Goal: Feedback & Contribution: Leave review/rating

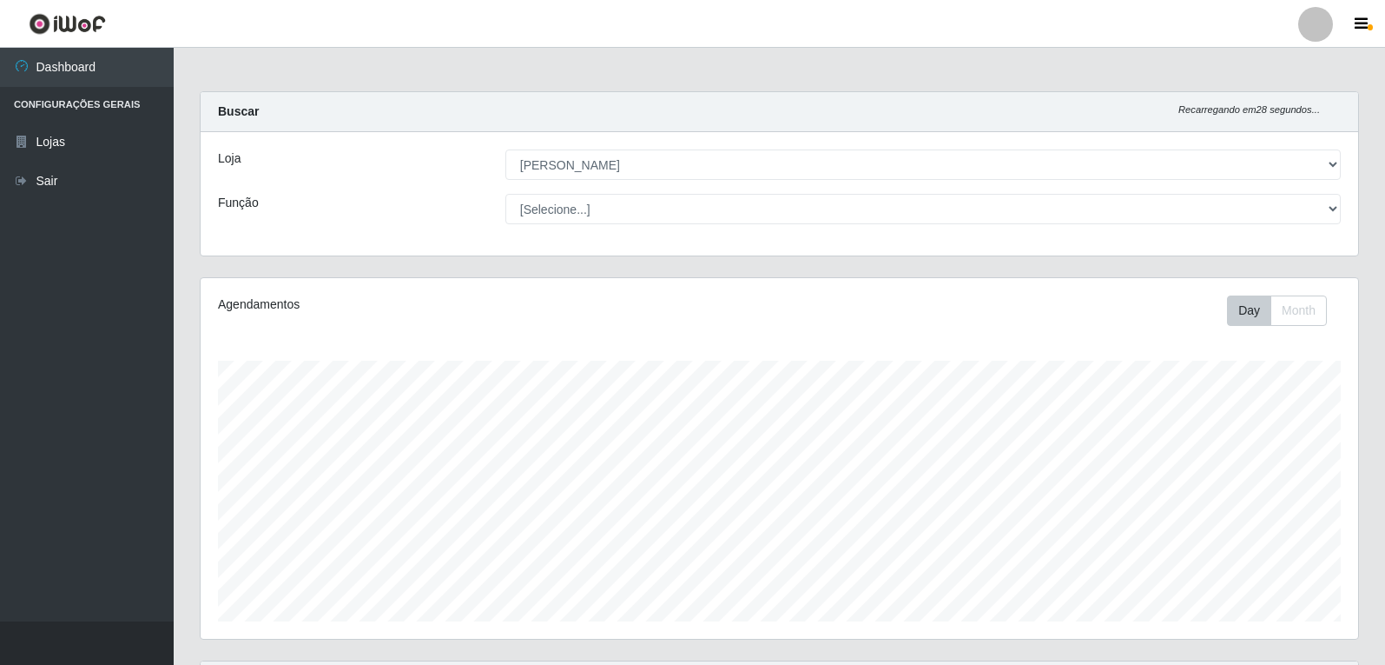
select select "523"
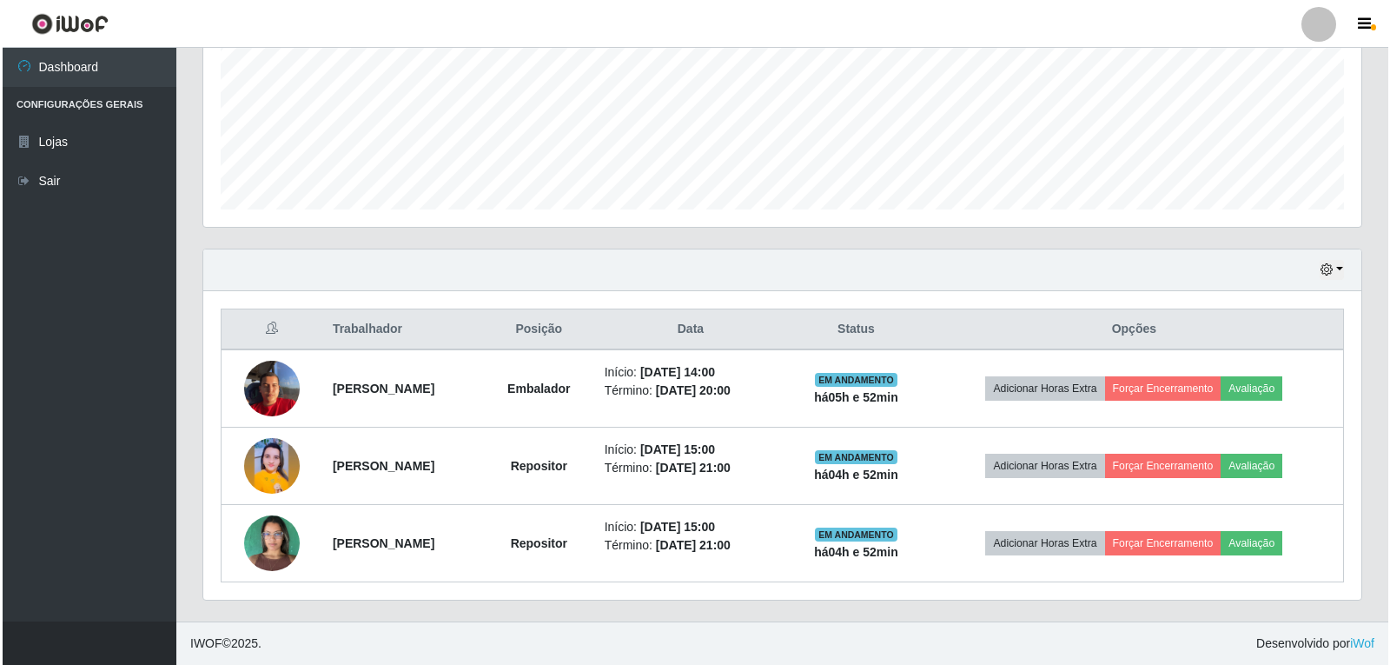
scroll to position [360, 1158]
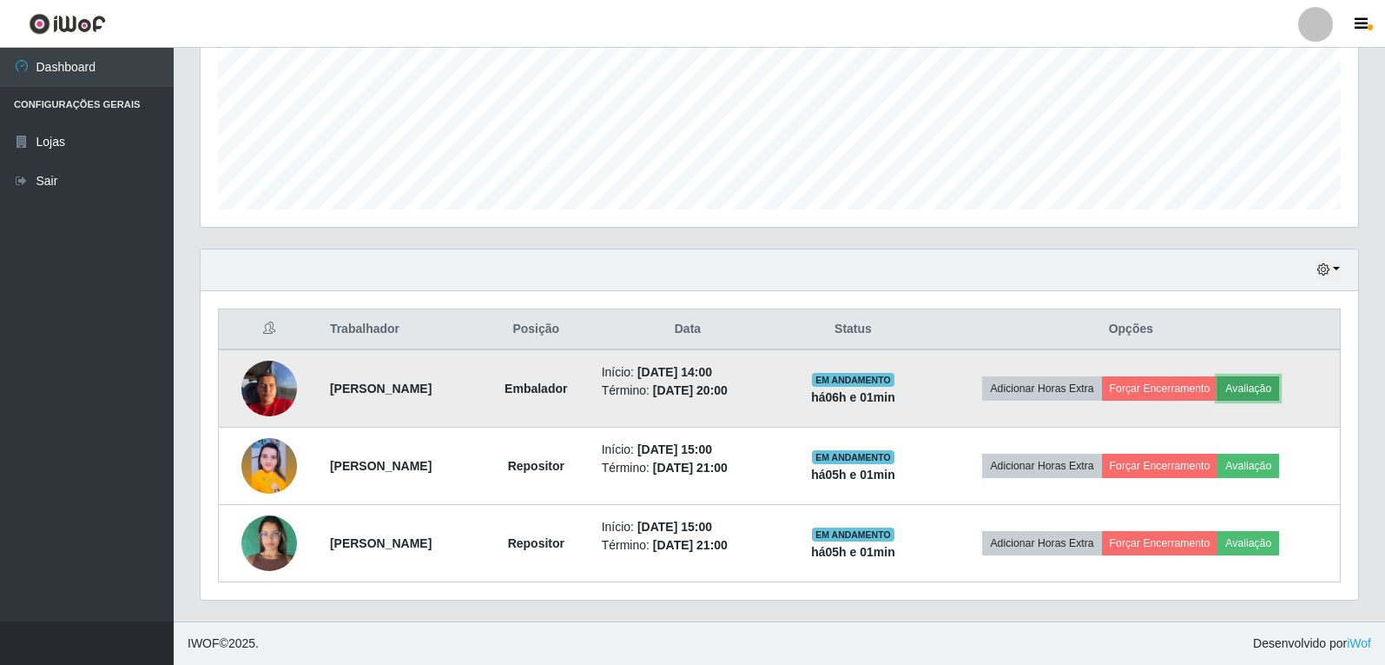
click at [1267, 393] on button "Avaliação" at bounding box center [1249, 388] width 62 height 24
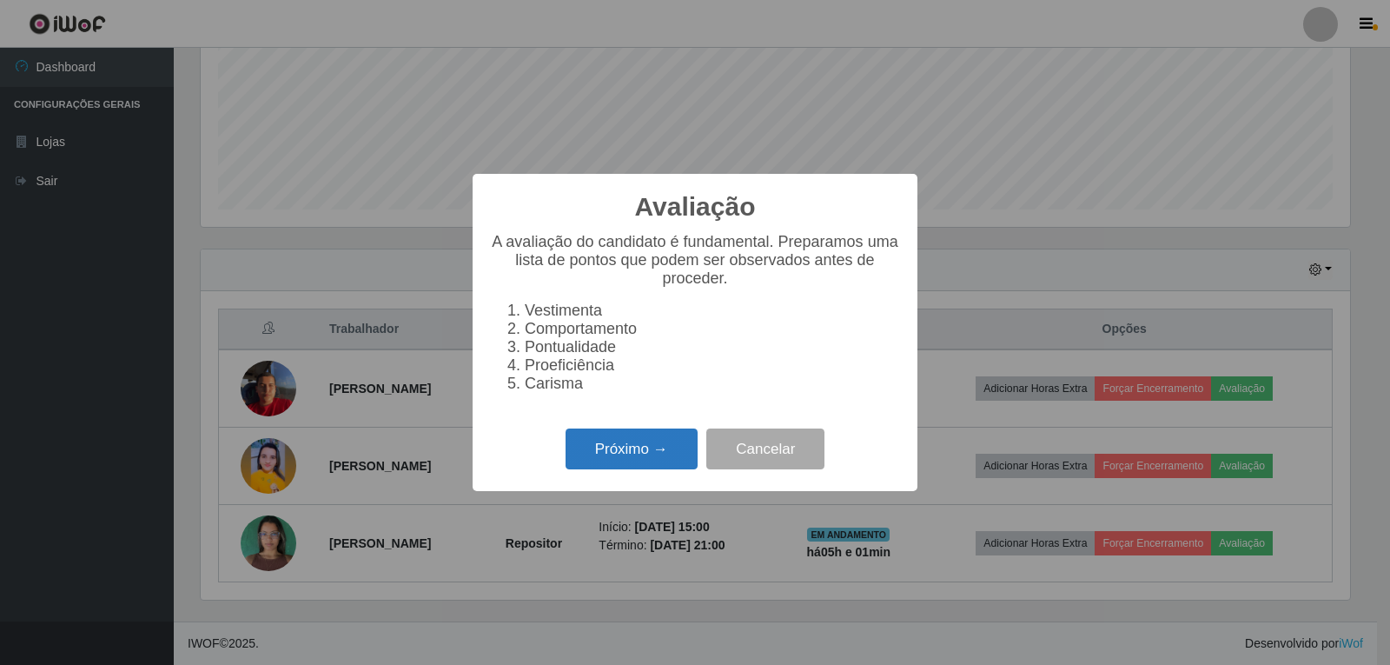
click at [635, 453] on button "Próximo →" at bounding box center [631, 448] width 132 height 41
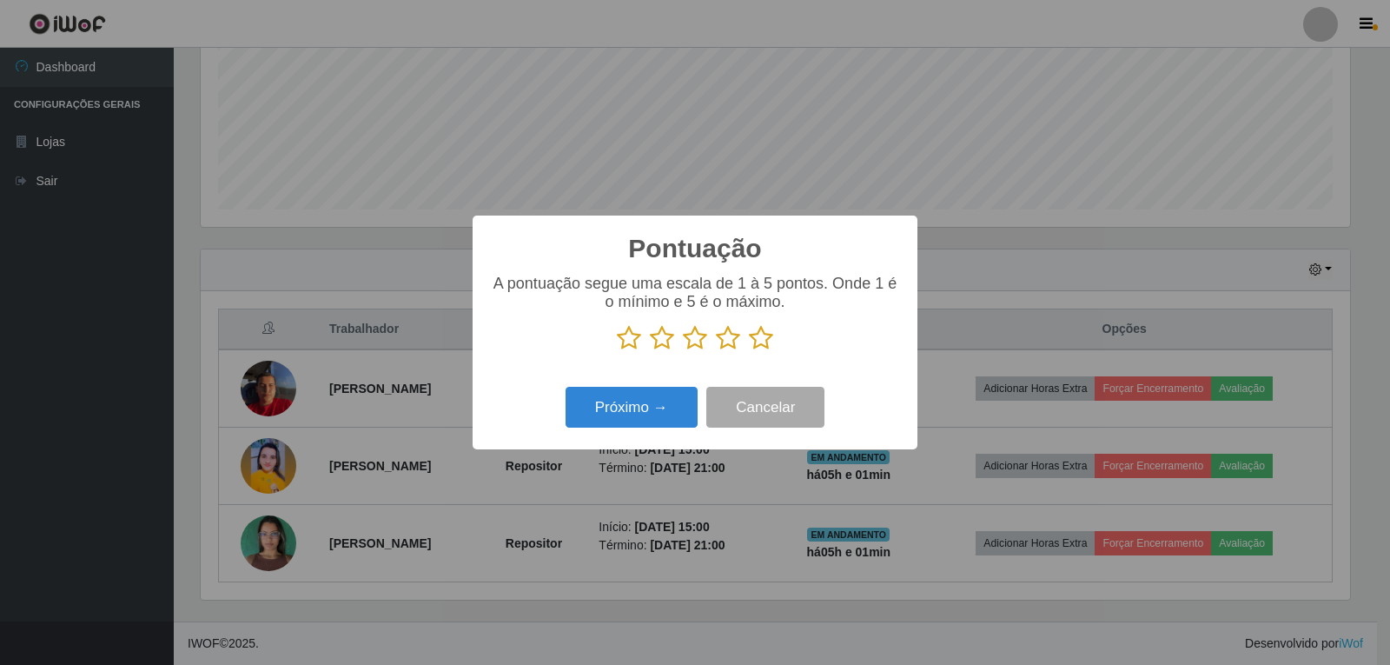
scroll to position [868282, 867493]
drag, startPoint x: 758, startPoint y: 341, endPoint x: 746, endPoint y: 346, distance: 13.2
click at [757, 341] on icon at bounding box center [761, 338] width 24 height 26
click at [749, 351] on input "radio" at bounding box center [749, 351] width 0 height 0
click at [621, 405] on button "Próximo →" at bounding box center [631, 407] width 132 height 41
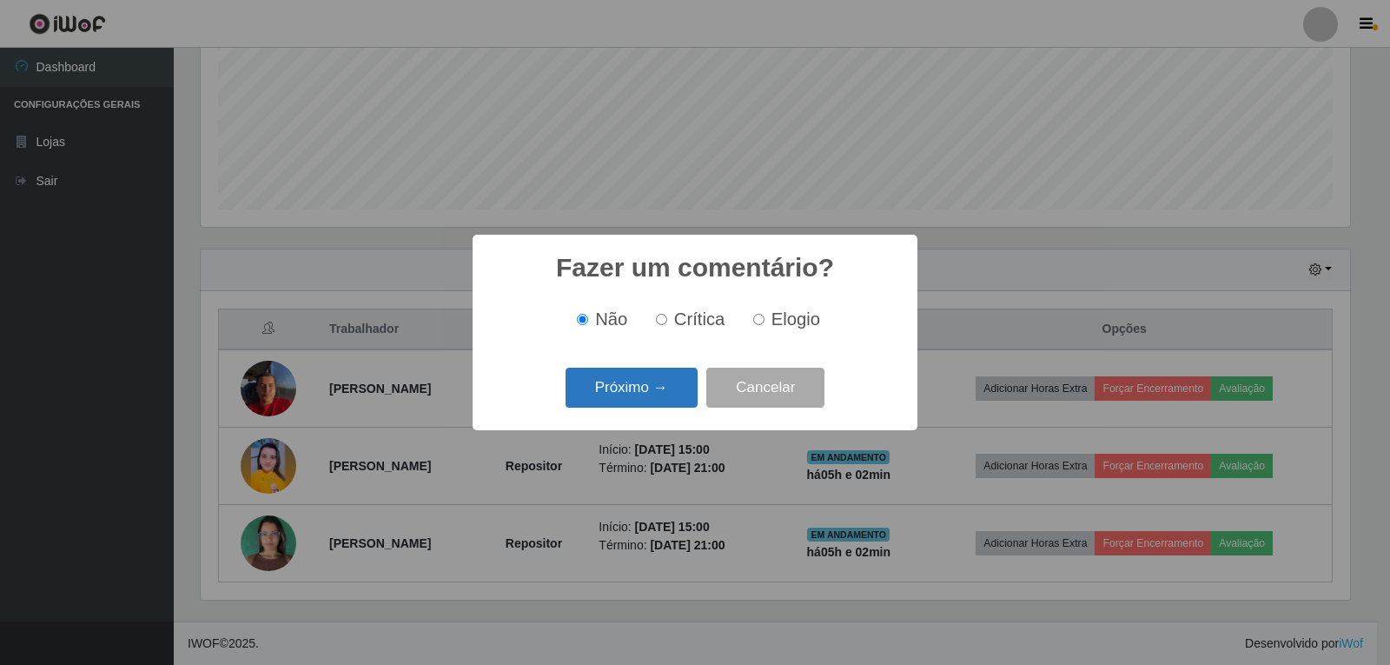
click at [664, 381] on button "Próximo →" at bounding box center [631, 387] width 132 height 41
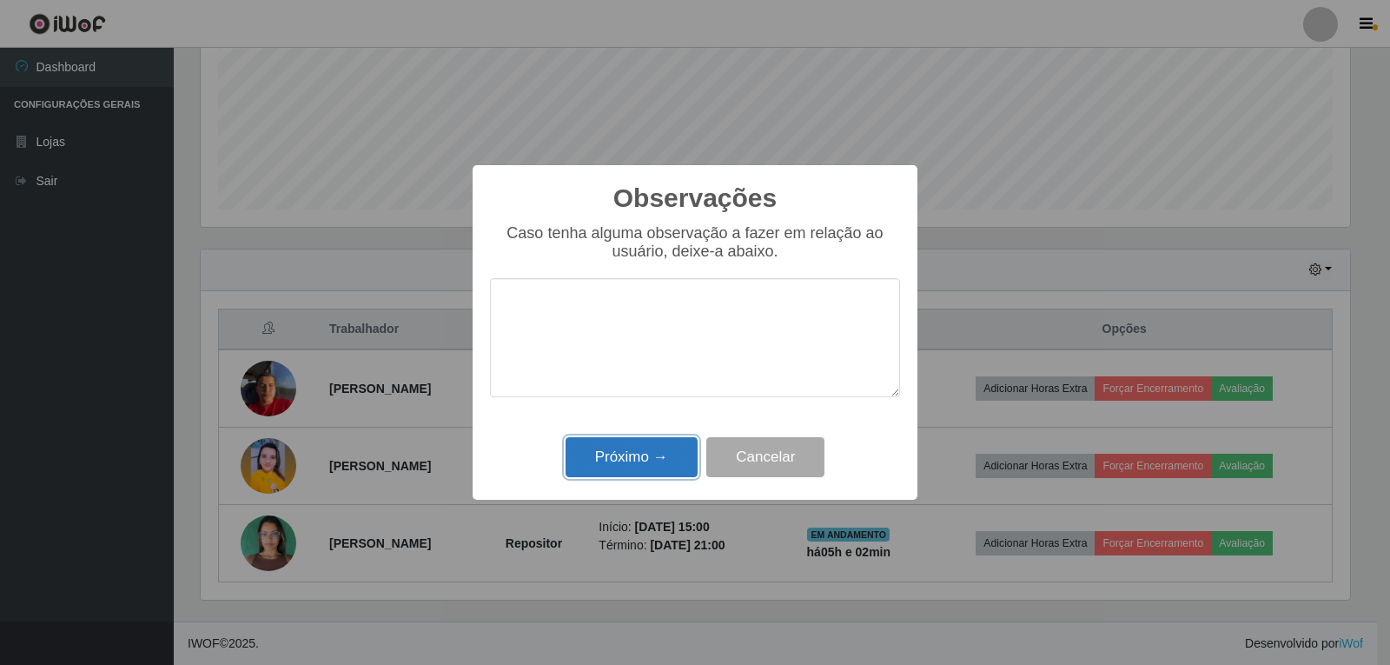
click at [630, 447] on button "Próximo →" at bounding box center [631, 457] width 132 height 41
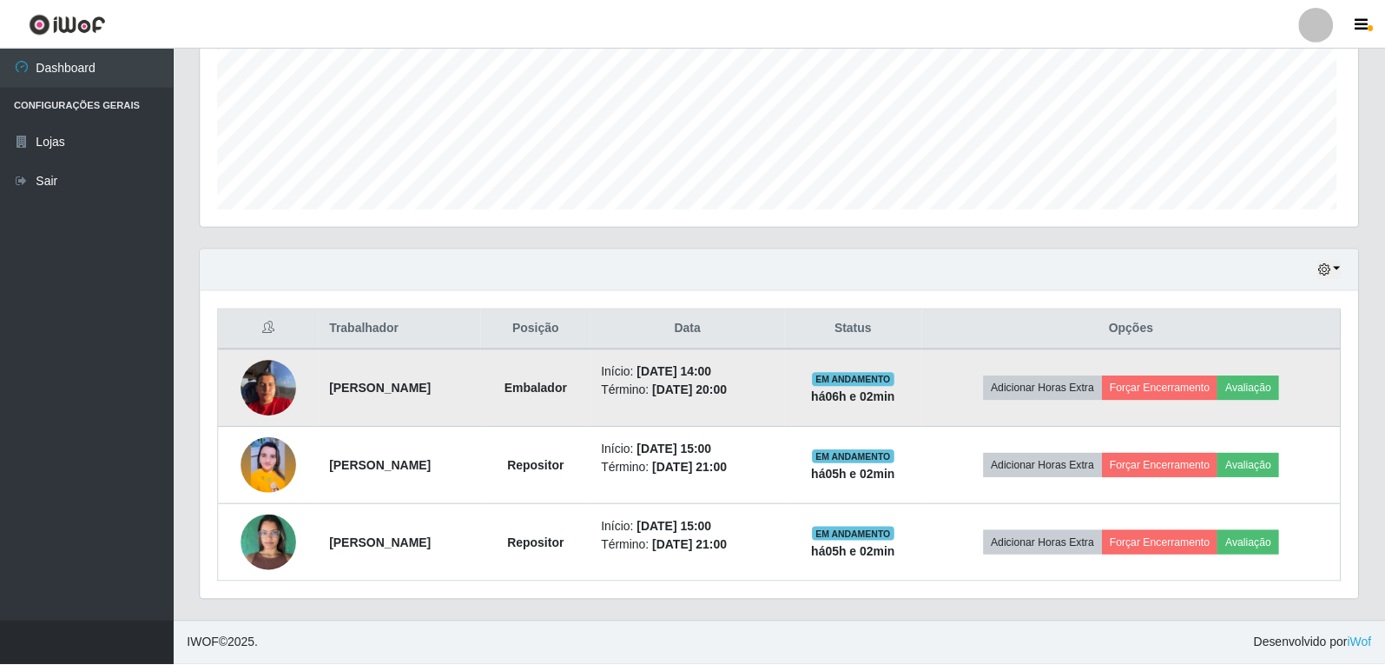
scroll to position [360, 1158]
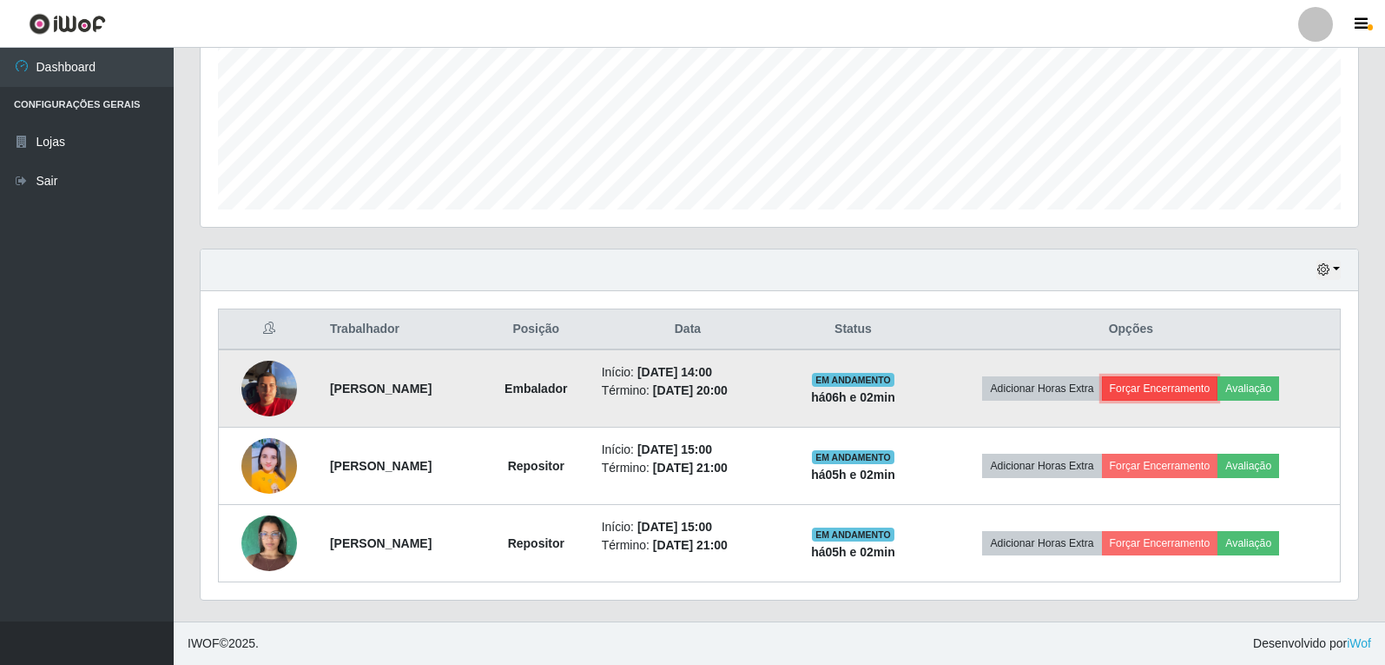
click at [1155, 383] on button "Forçar Encerramento" at bounding box center [1160, 388] width 116 height 24
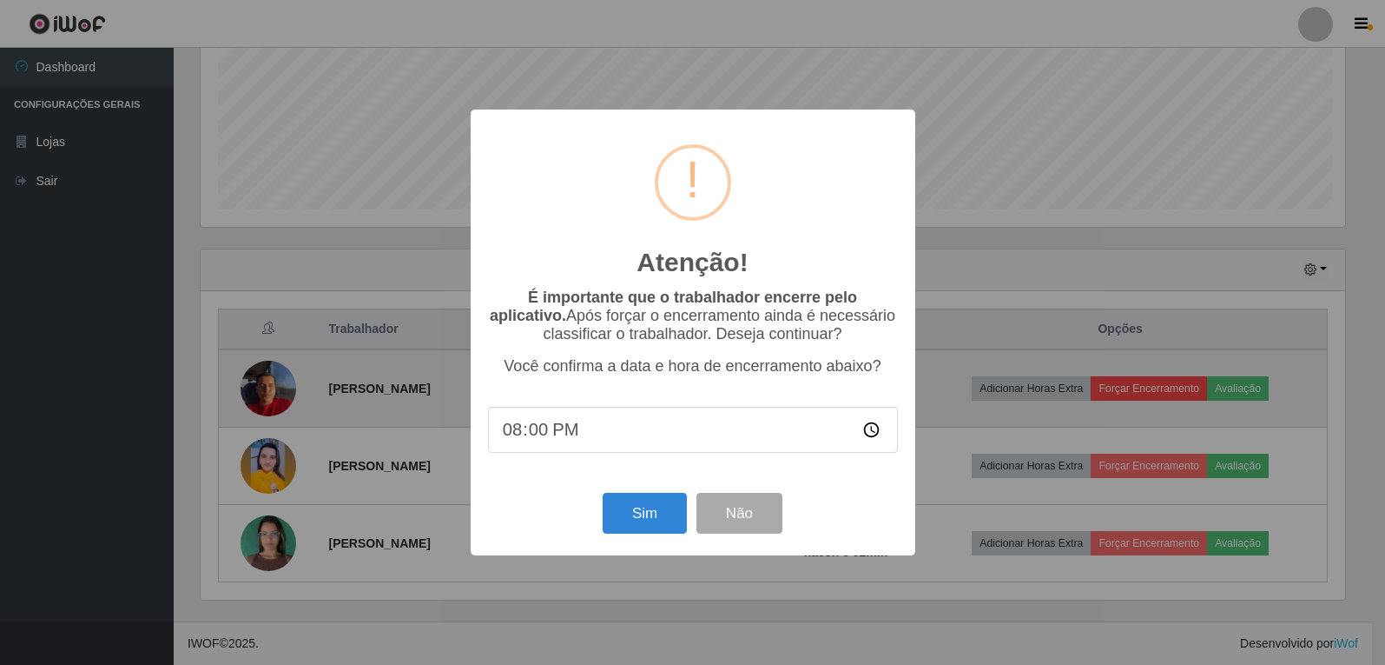
scroll to position [360, 1149]
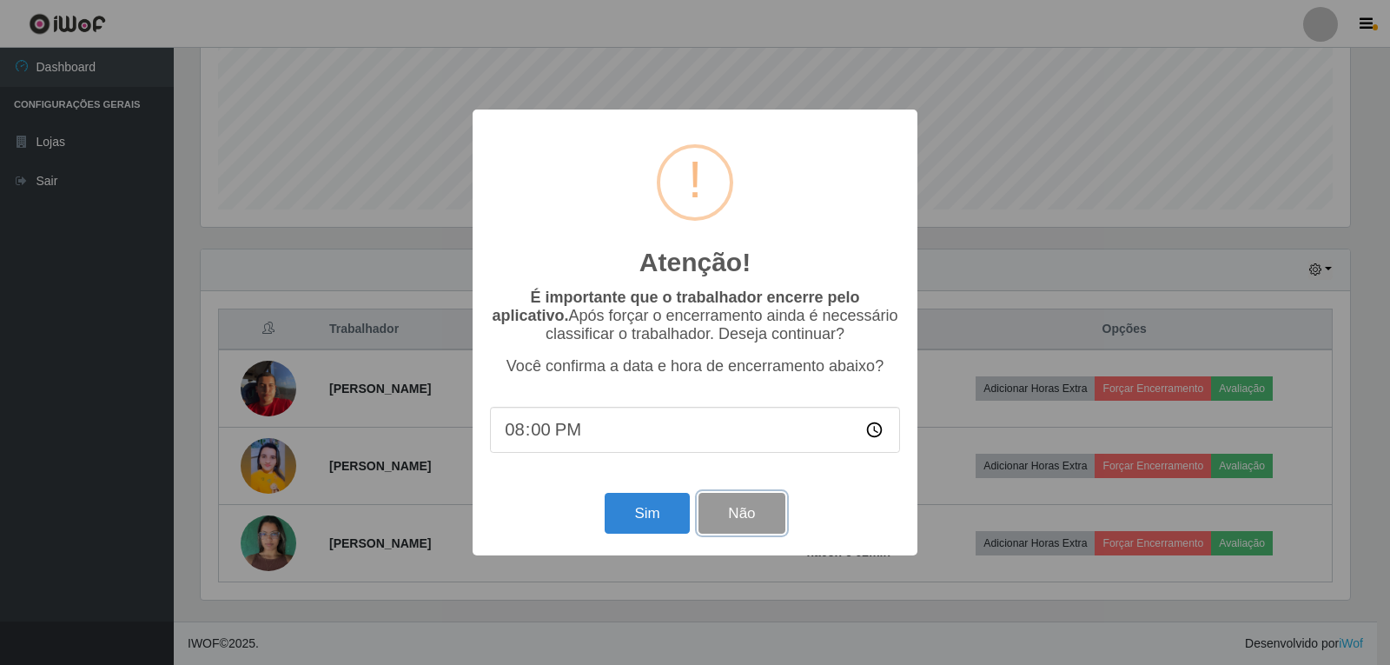
click at [735, 512] on button "Não" at bounding box center [741, 513] width 86 height 41
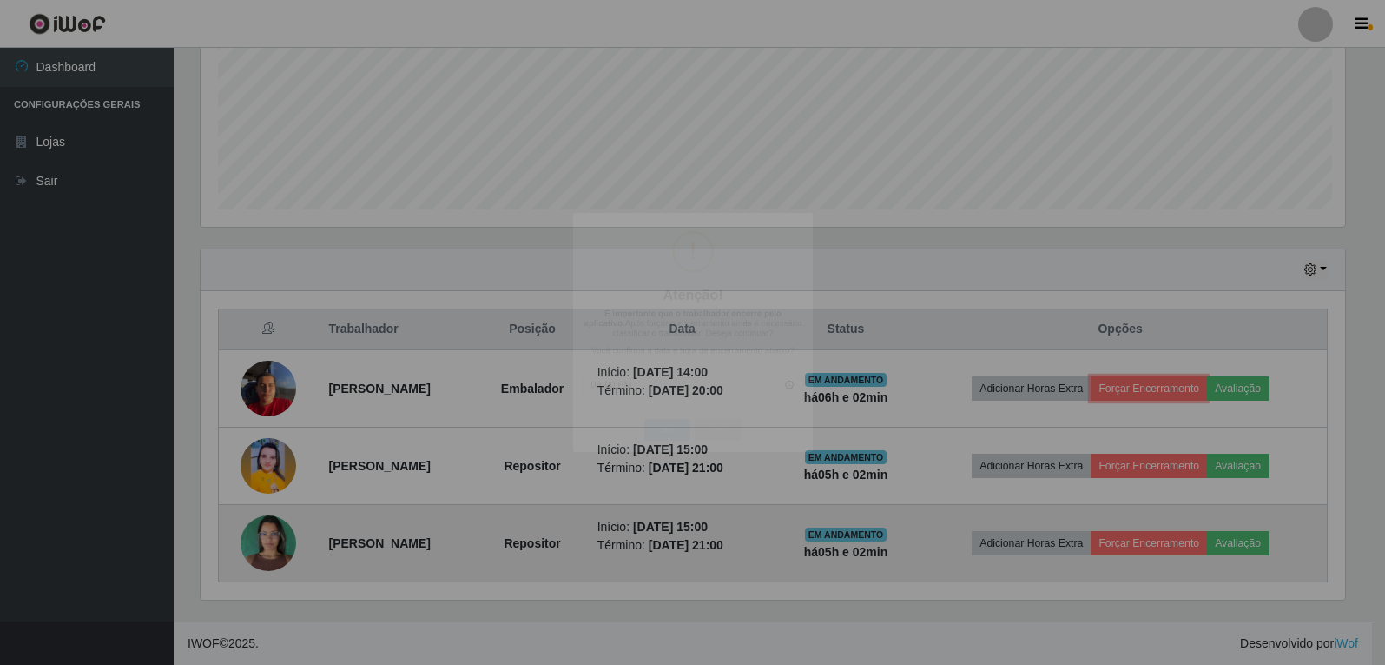
scroll to position [360, 1158]
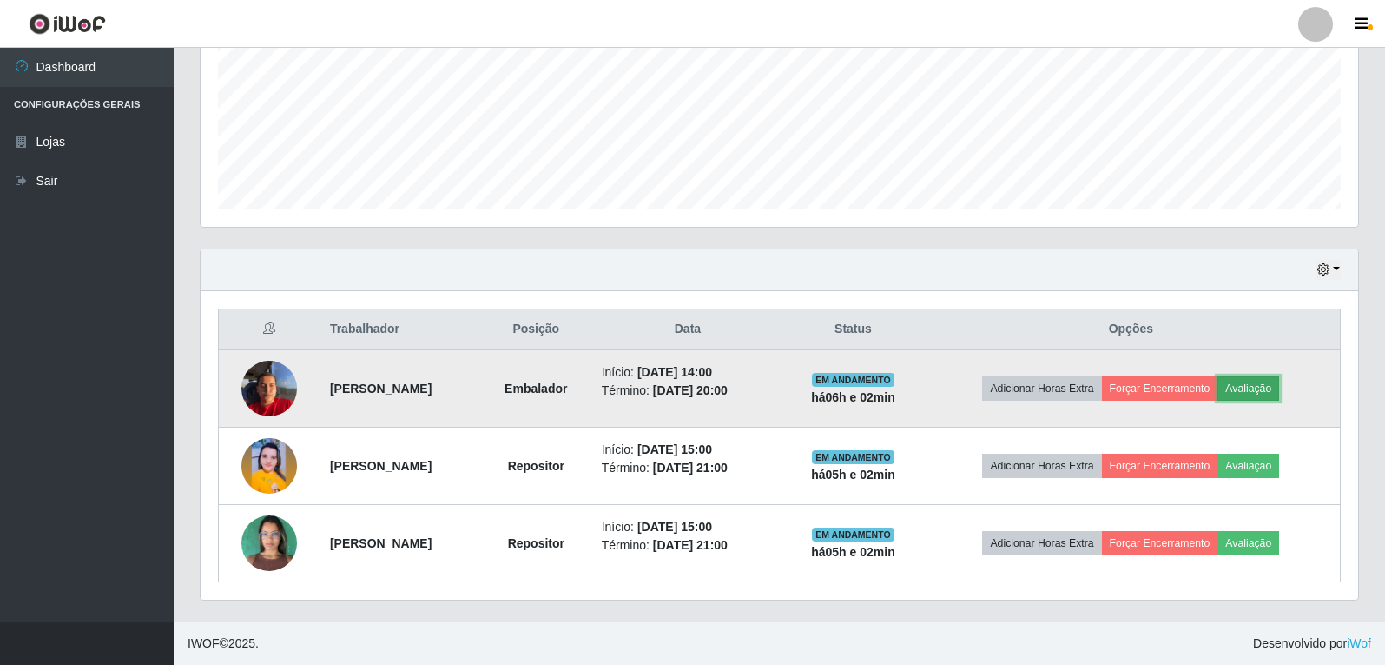
click at [1269, 393] on button "Avaliação" at bounding box center [1249, 388] width 62 height 24
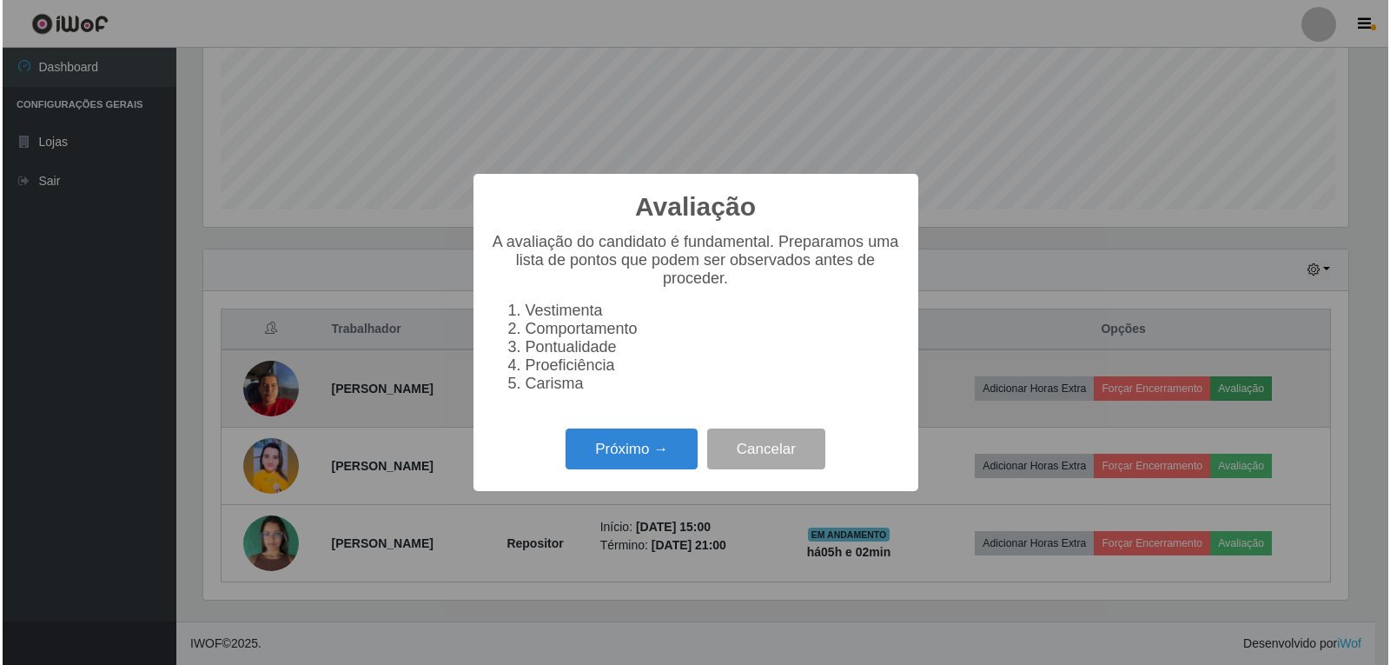
scroll to position [360, 1149]
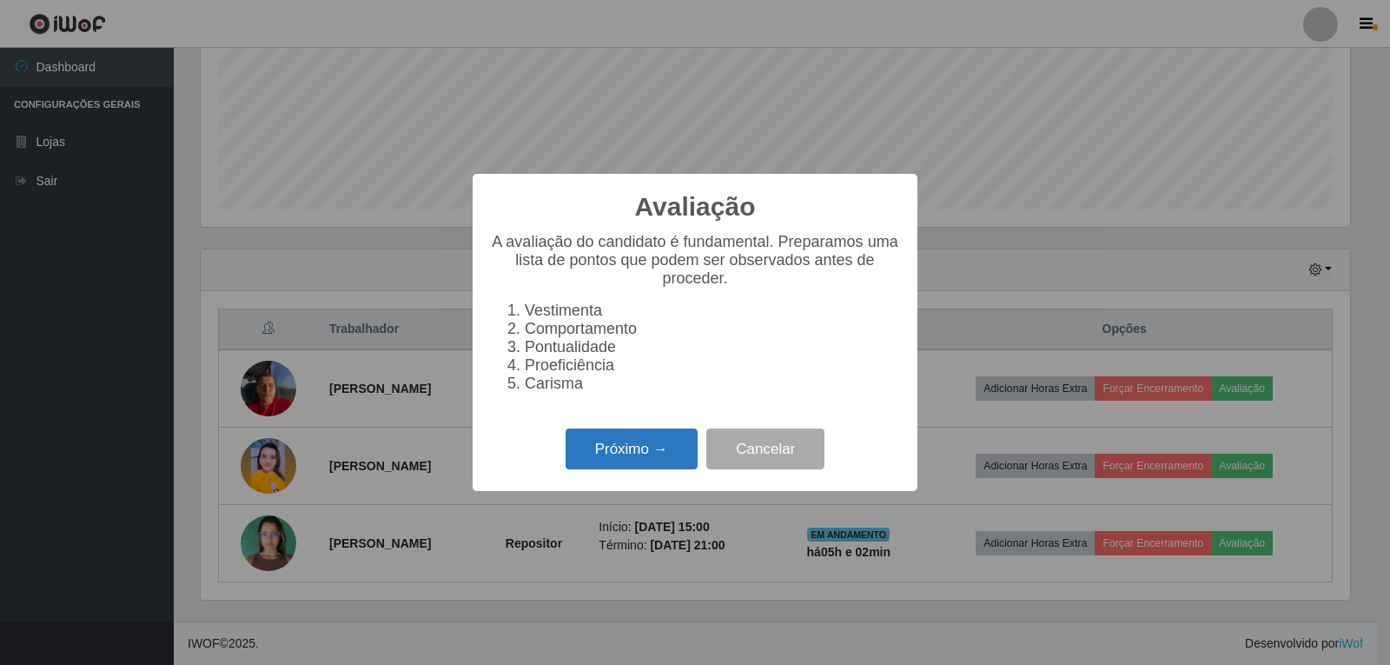
click at [606, 469] on button "Próximo →" at bounding box center [631, 448] width 132 height 41
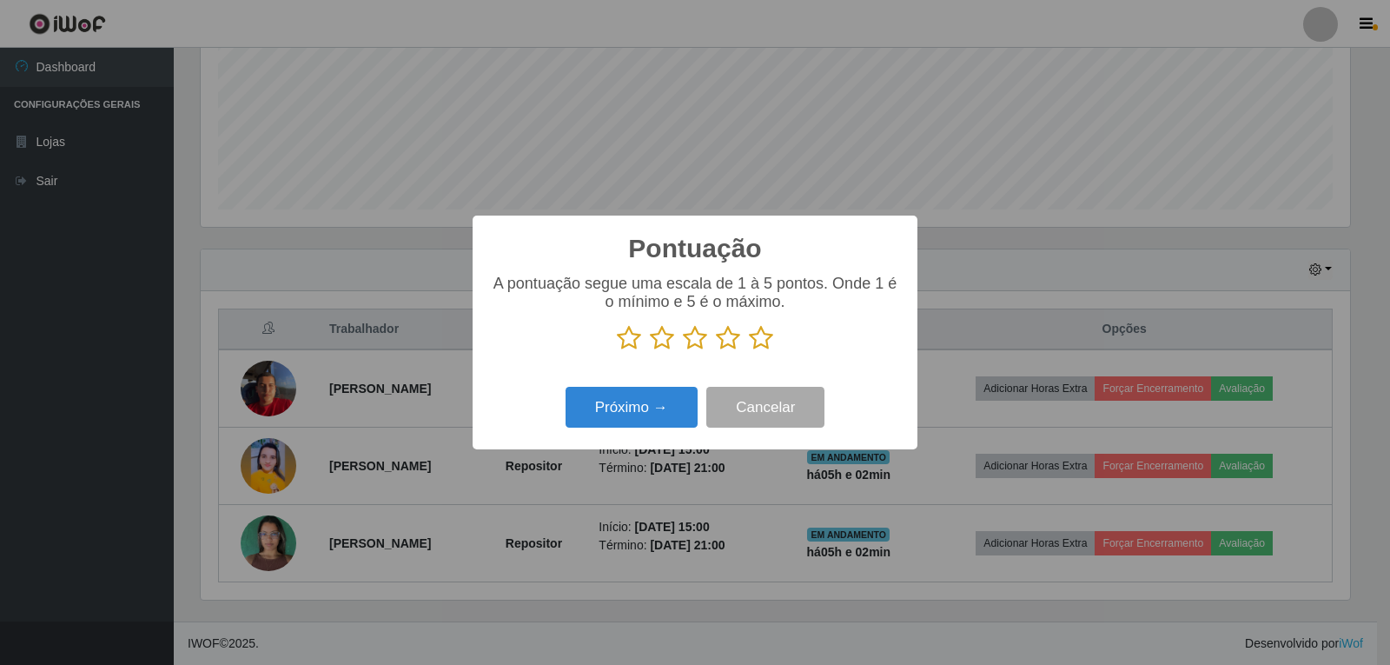
scroll to position [868282, 867493]
click at [749, 342] on icon at bounding box center [761, 338] width 24 height 26
click at [749, 351] on input "radio" at bounding box center [749, 351] width 0 height 0
drag, startPoint x: 673, startPoint y: 385, endPoint x: 666, endPoint y: 402, distance: 18.7
click at [671, 393] on div "Próximo → Cancelar" at bounding box center [695, 407] width 410 height 50
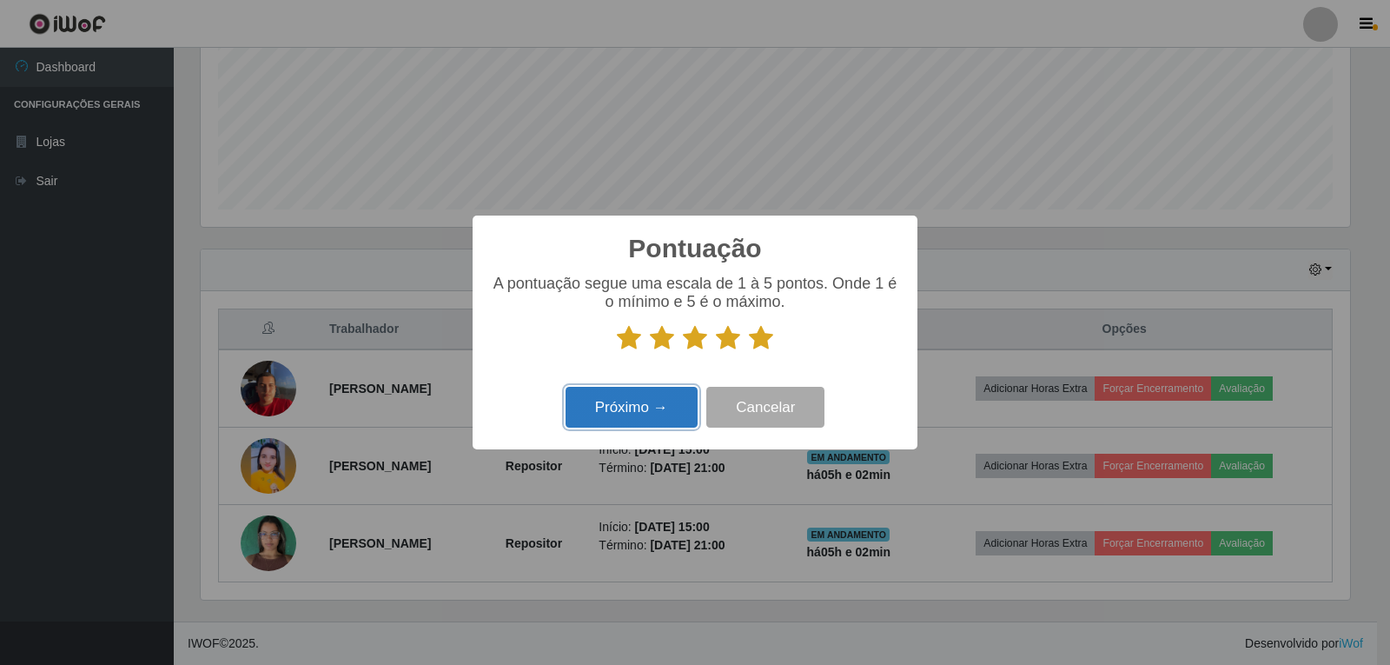
click at [666, 402] on button "Próximo →" at bounding box center [631, 407] width 132 height 41
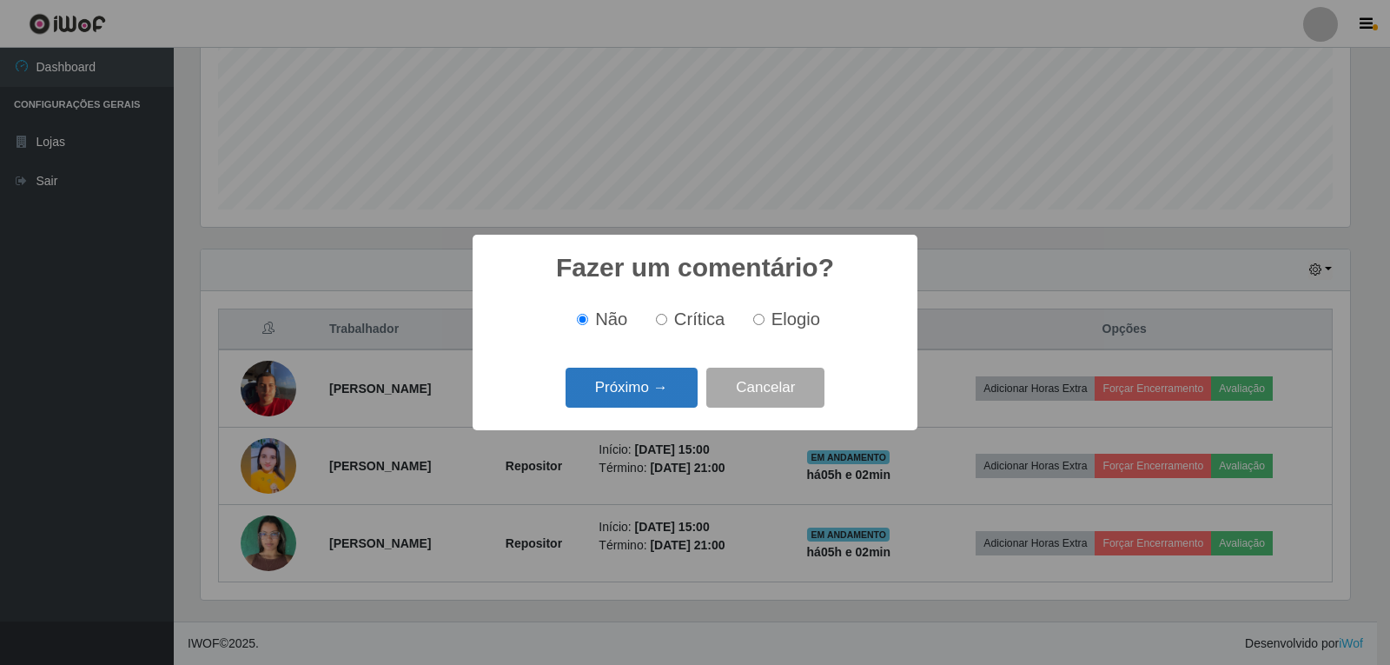
click at [653, 386] on button "Próximo →" at bounding box center [631, 387] width 132 height 41
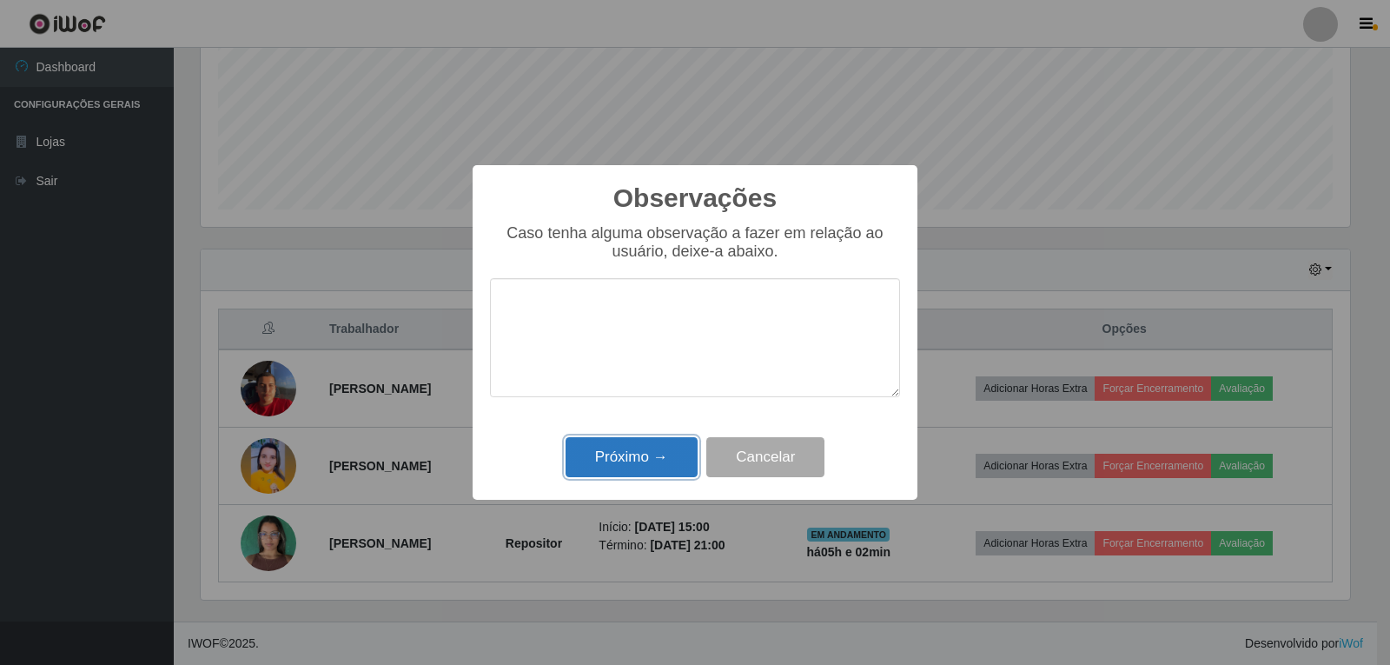
click at [650, 455] on button "Próximo →" at bounding box center [631, 457] width 132 height 41
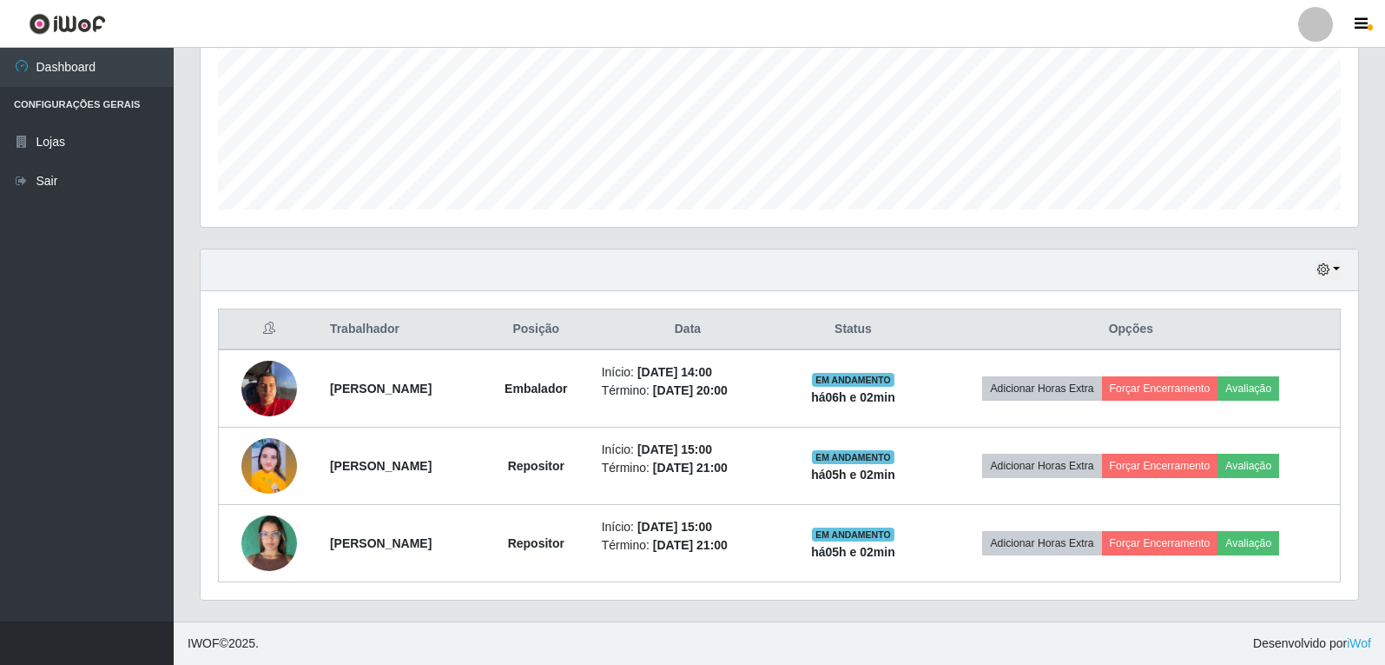
scroll to position [360, 1158]
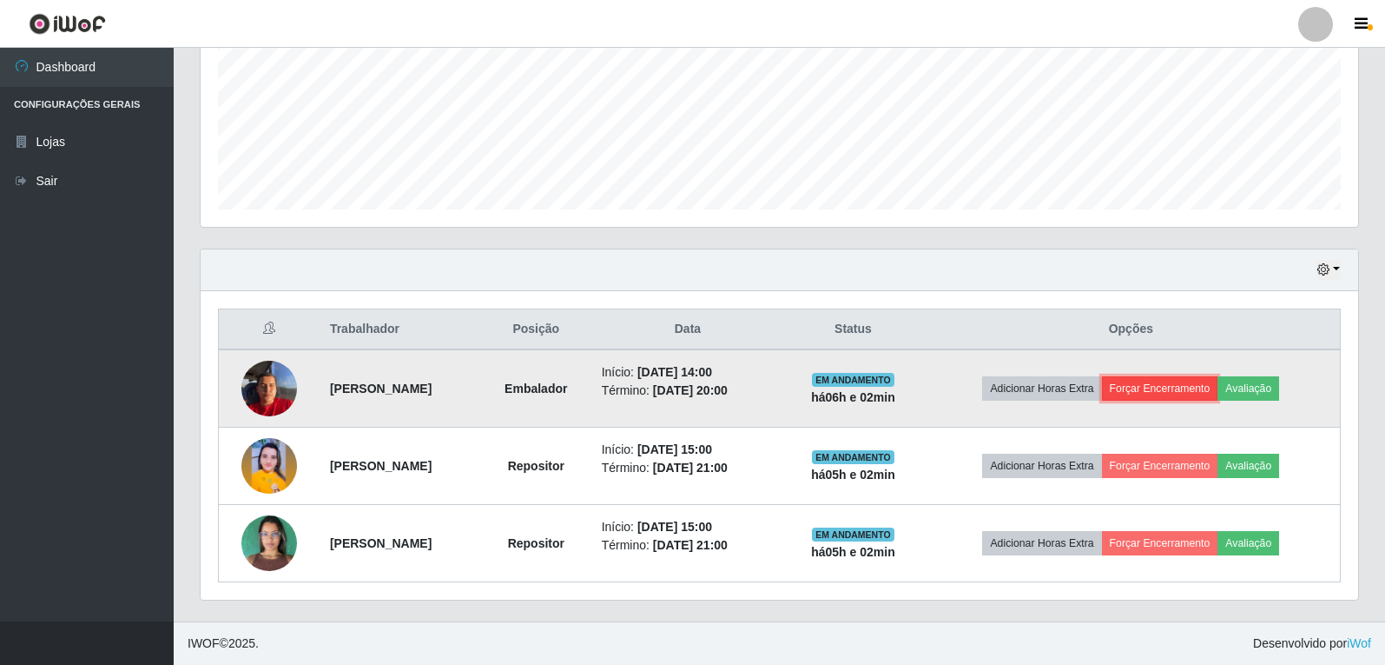
click at [1161, 394] on button "Forçar Encerramento" at bounding box center [1160, 388] width 116 height 24
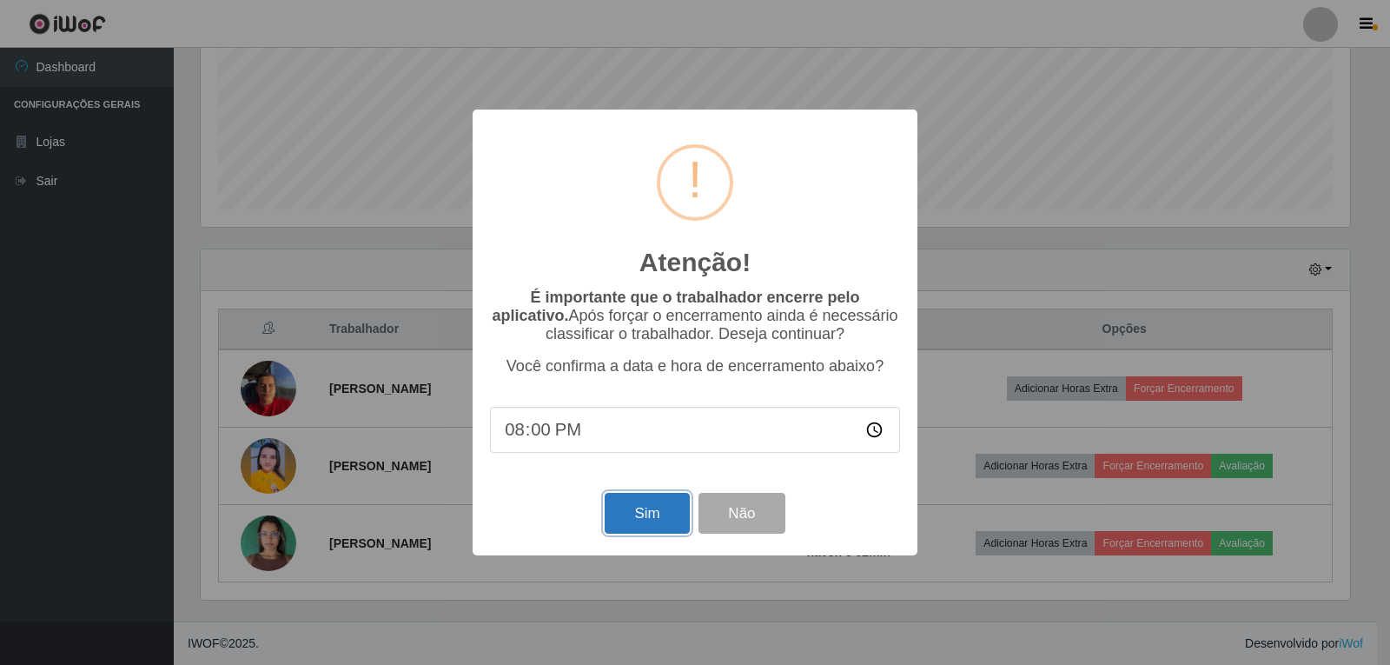
click at [666, 512] on button "Sim" at bounding box center [647, 513] width 84 height 41
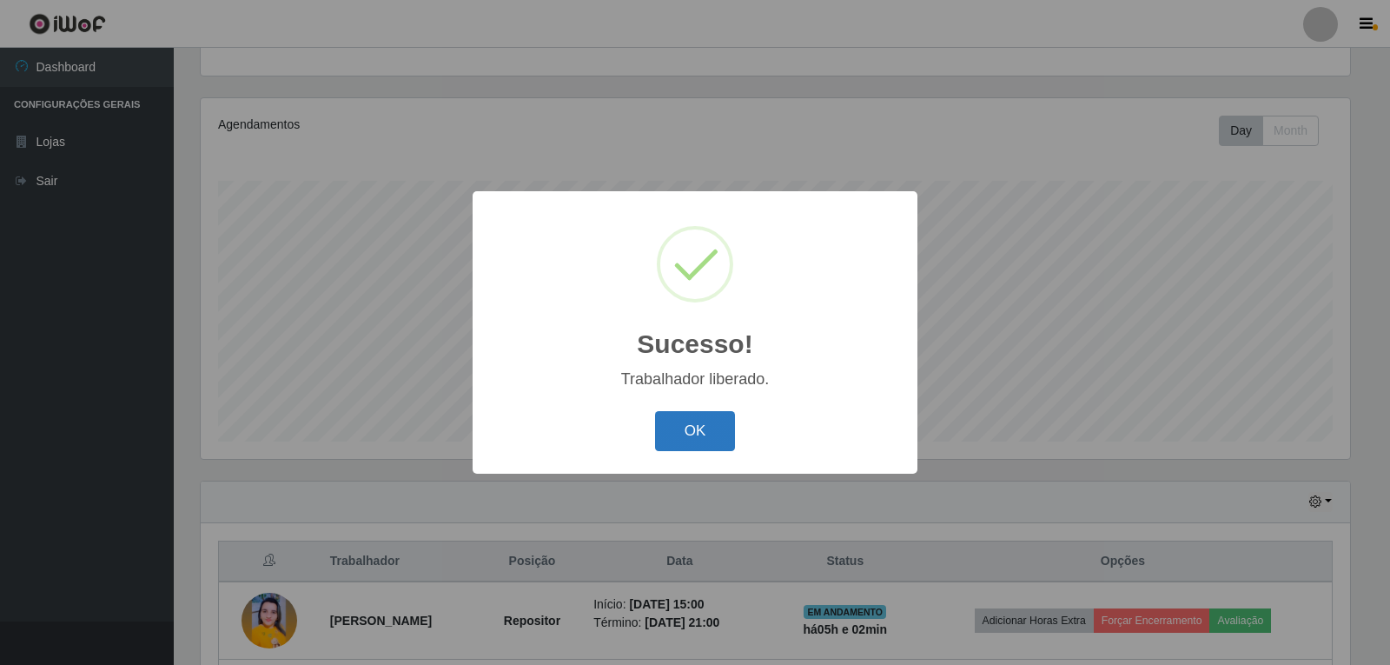
click at [722, 444] on button "OK" at bounding box center [695, 431] width 81 height 41
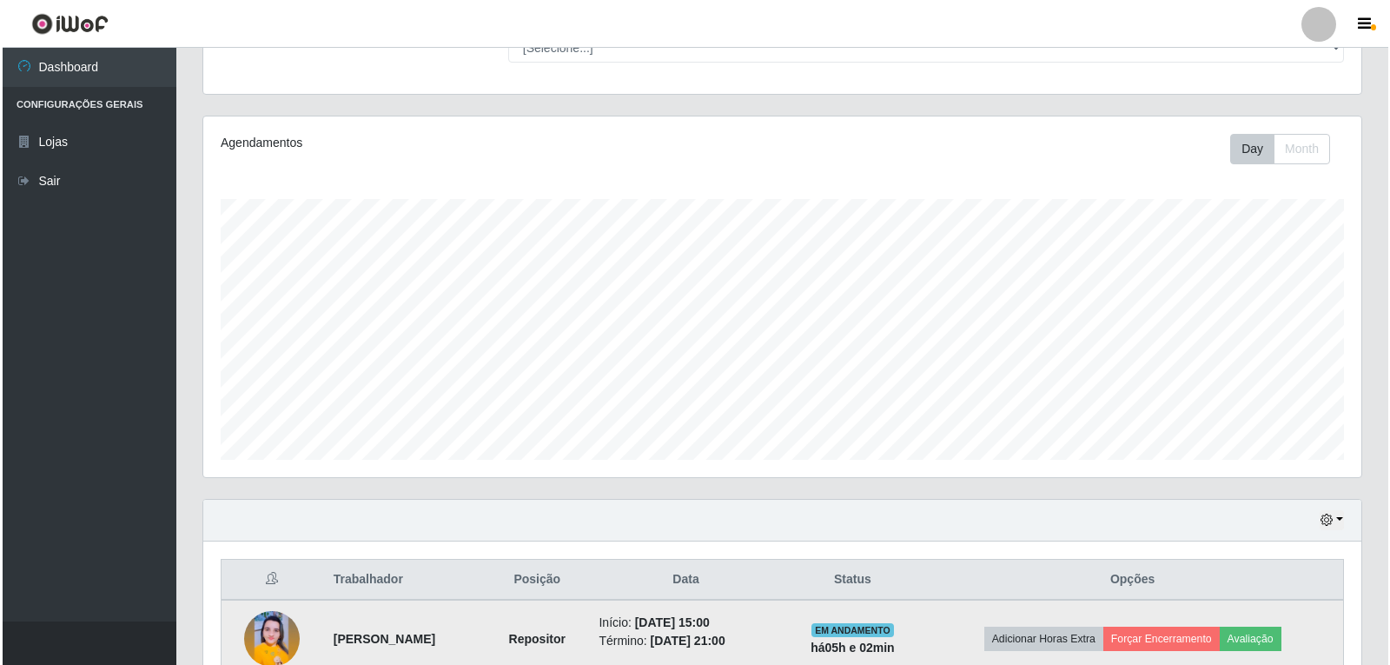
scroll to position [334, 0]
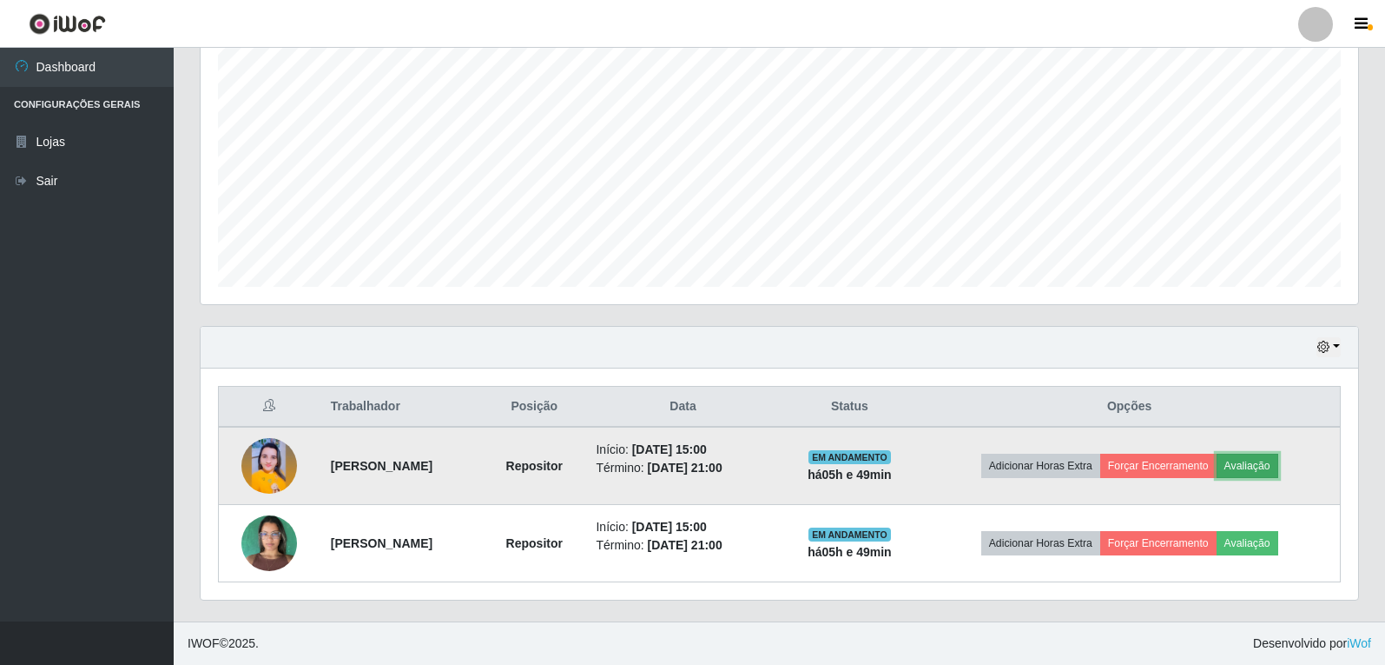
click at [1260, 463] on button "Avaliação" at bounding box center [1248, 465] width 62 height 24
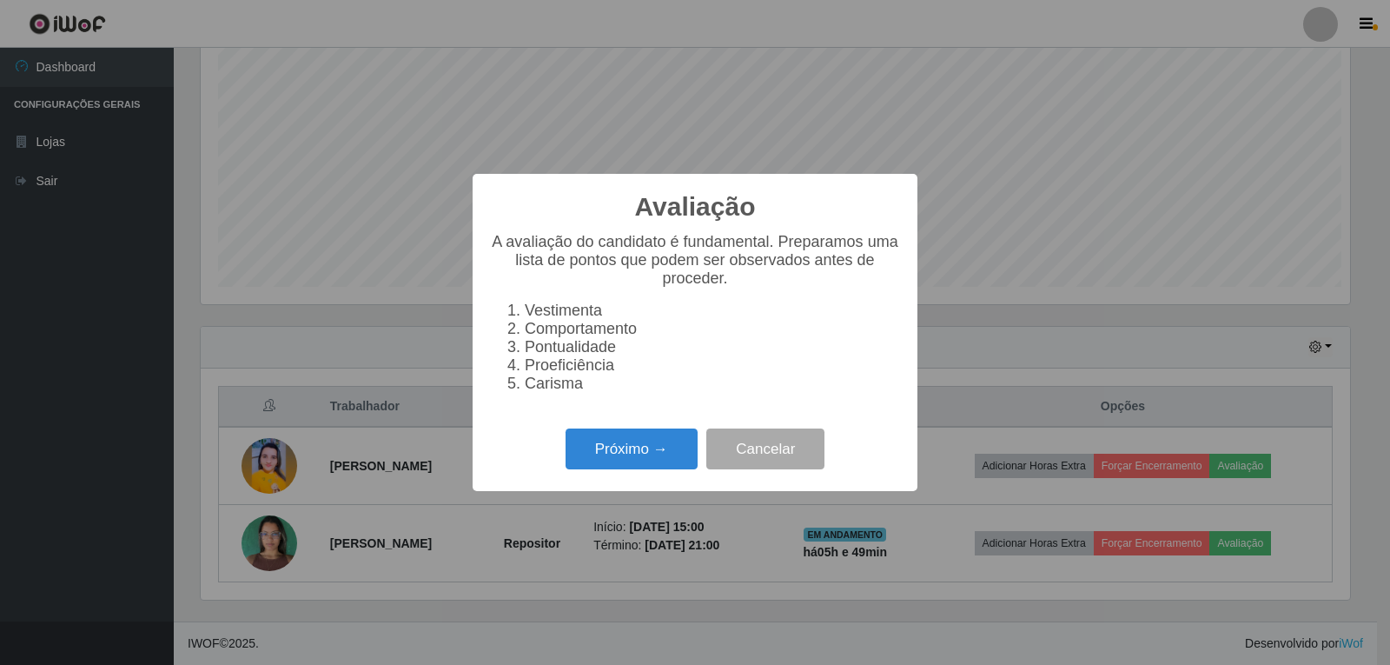
scroll to position [360, 1149]
click at [625, 463] on button "Próximo →" at bounding box center [631, 448] width 132 height 41
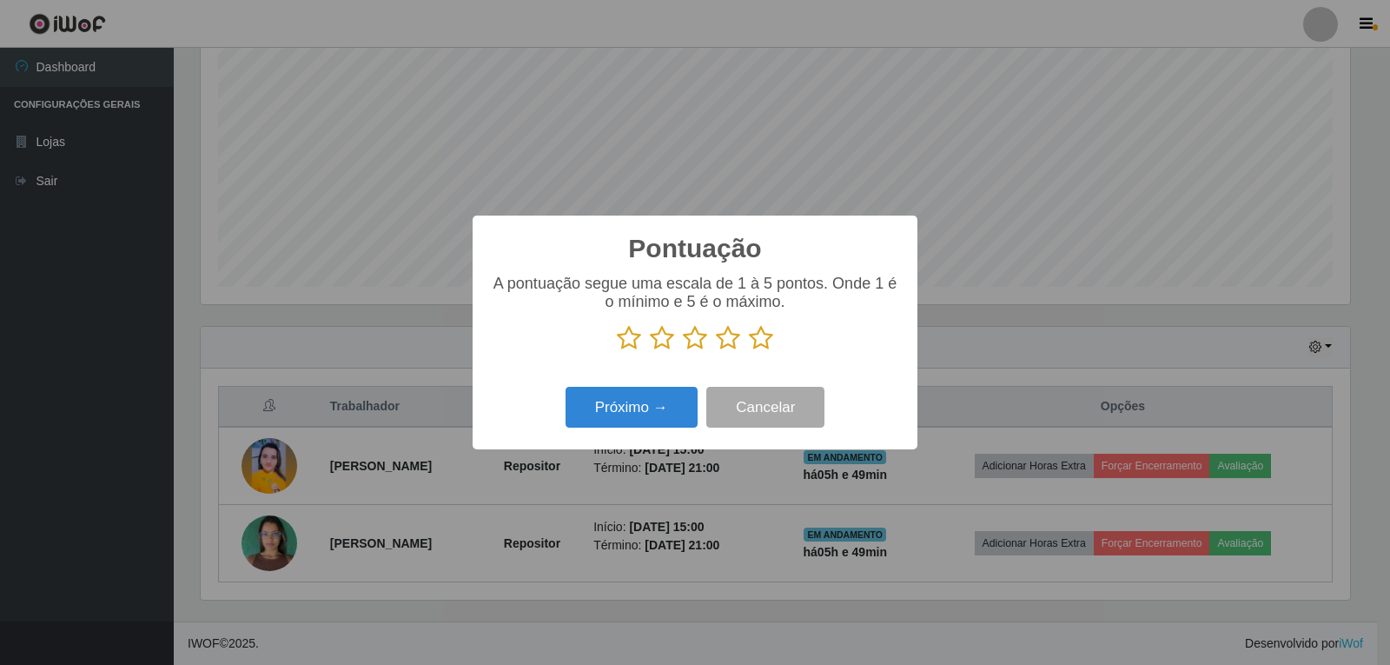
scroll to position [868282, 867493]
click at [666, 342] on icon at bounding box center [662, 338] width 24 height 26
click at [650, 351] on input "radio" at bounding box center [650, 351] width 0 height 0
click at [665, 407] on button "Próximo →" at bounding box center [631, 407] width 132 height 41
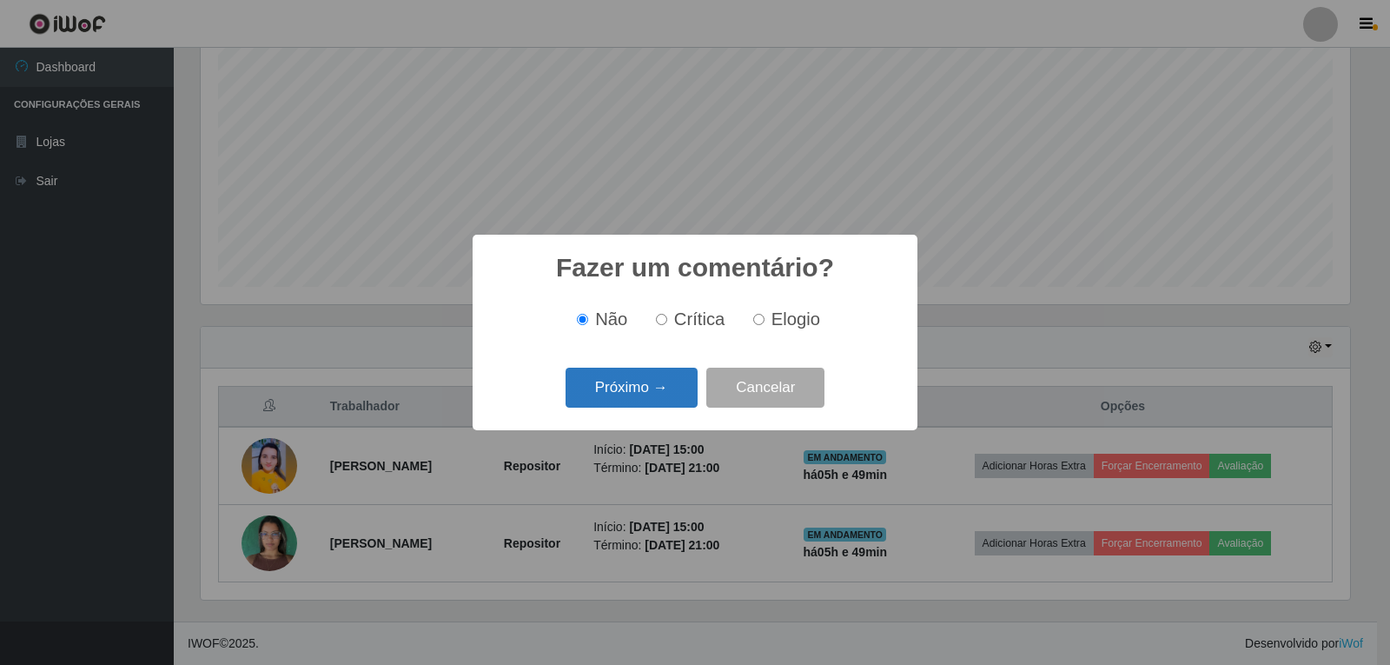
click at [638, 387] on button "Próximo →" at bounding box center [631, 387] width 132 height 41
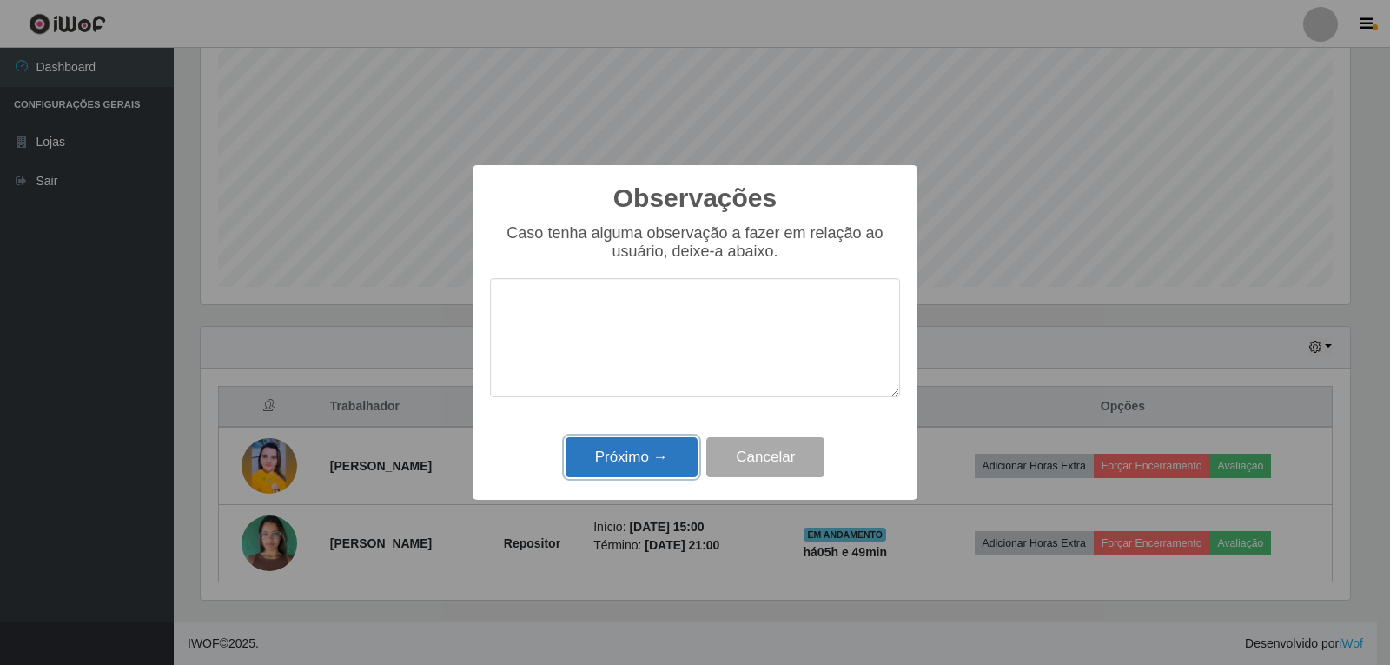
click at [640, 451] on button "Próximo →" at bounding box center [631, 457] width 132 height 41
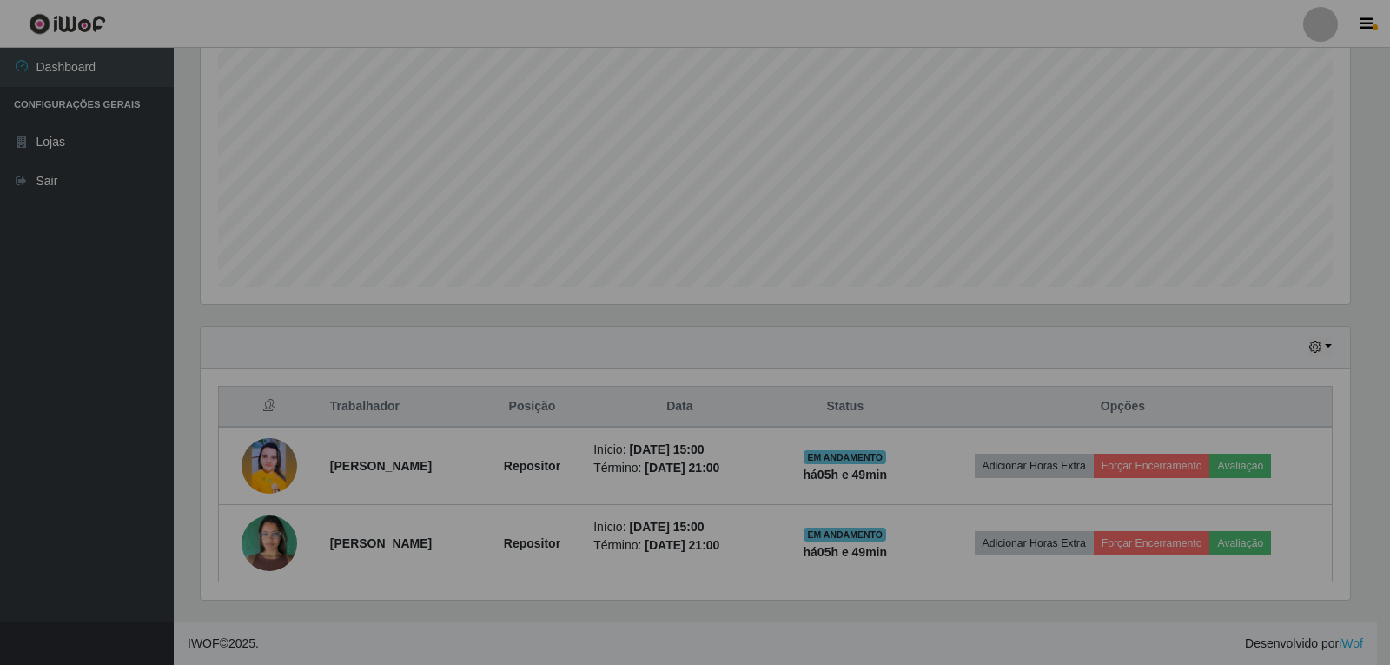
scroll to position [360, 1158]
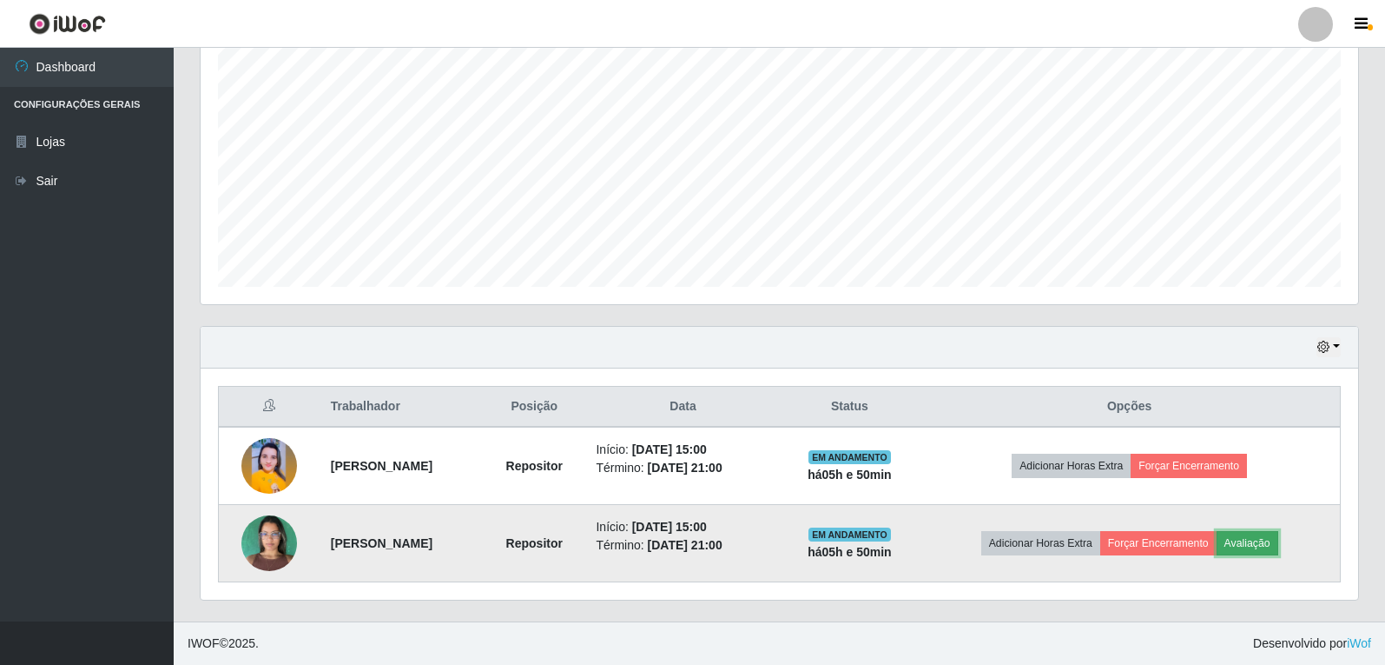
click at [1260, 542] on button "Avaliação" at bounding box center [1248, 543] width 62 height 24
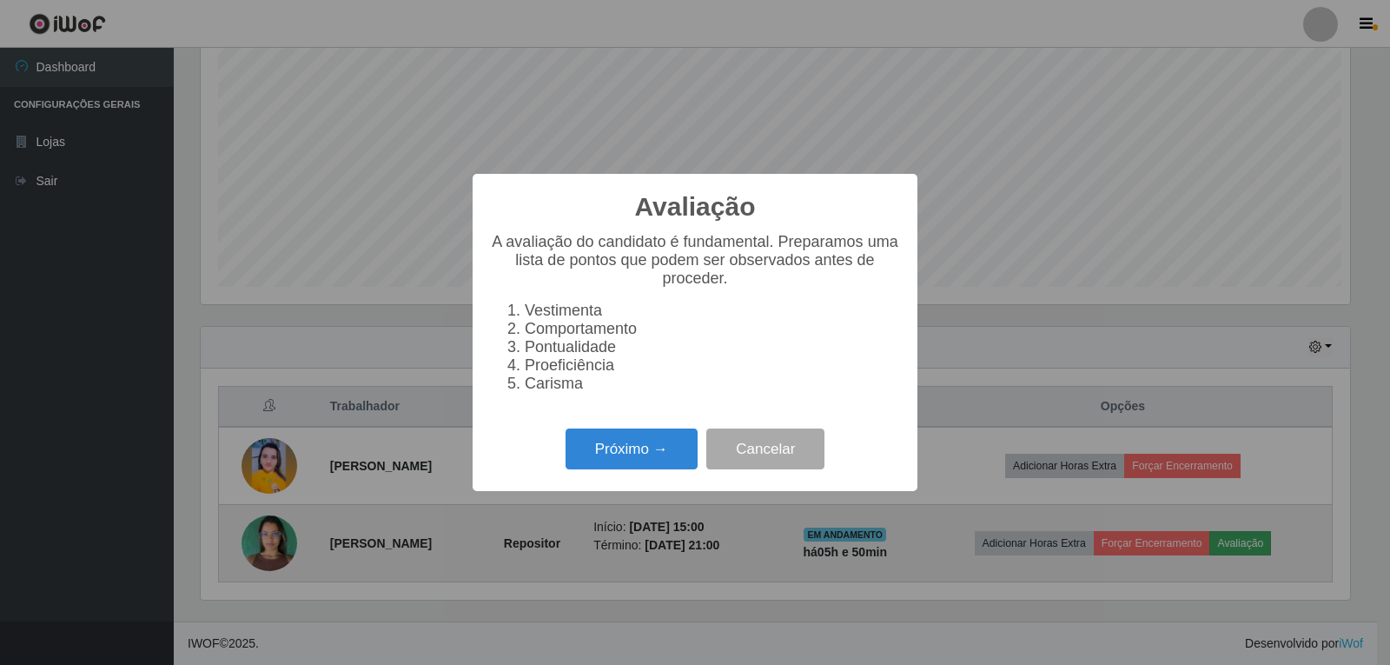
scroll to position [360, 1149]
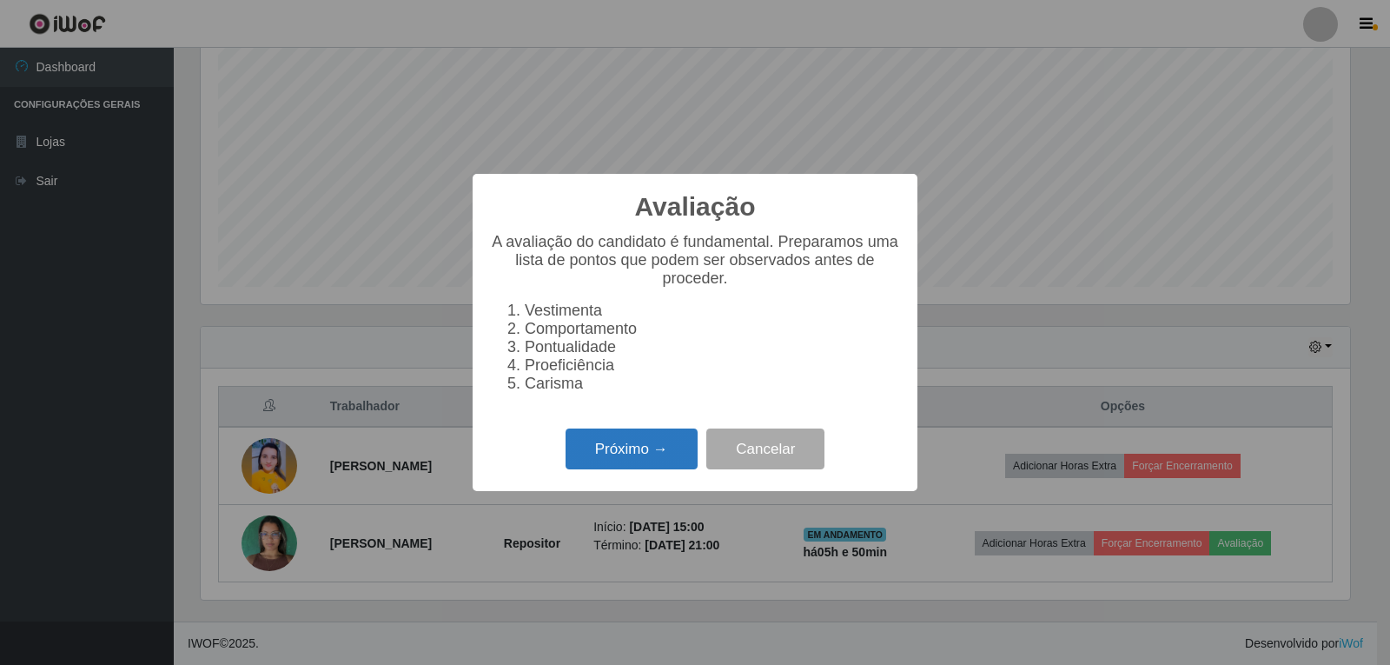
click at [655, 465] on button "Próximo →" at bounding box center [631, 448] width 132 height 41
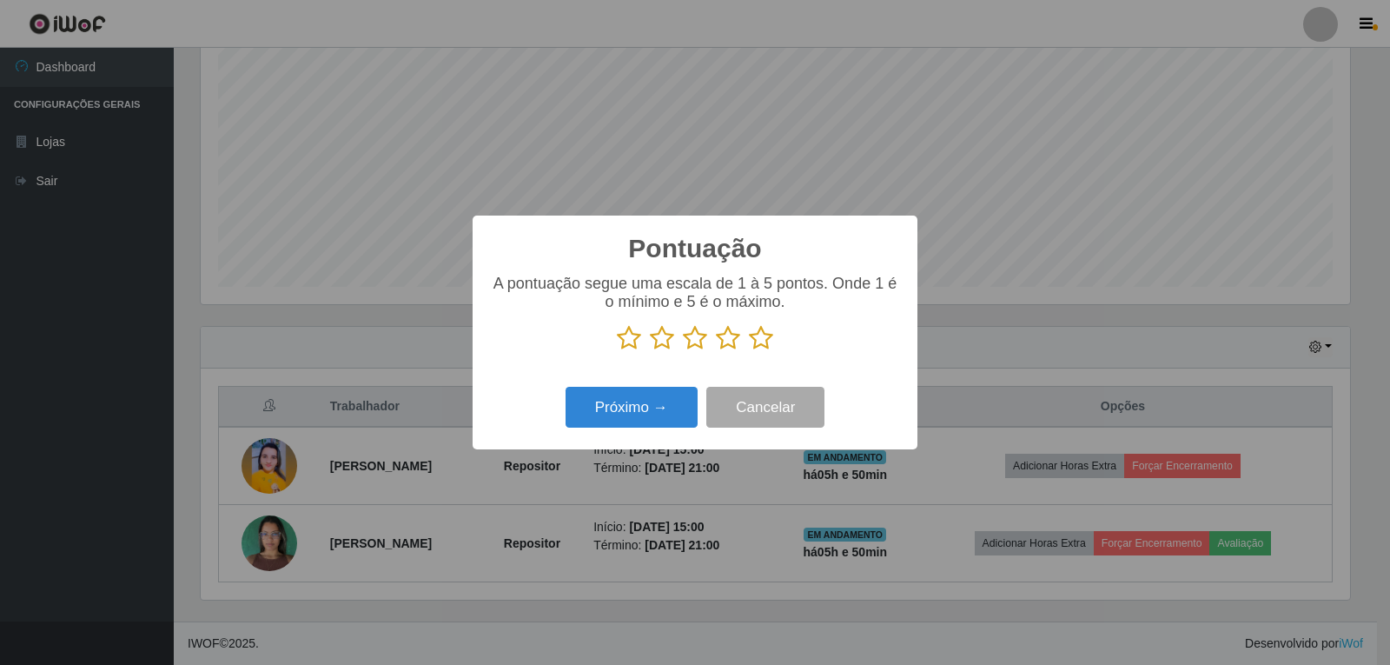
click at [758, 343] on icon at bounding box center [761, 338] width 24 height 26
click at [749, 351] on input "radio" at bounding box center [749, 351] width 0 height 0
click at [654, 406] on button "Próximo →" at bounding box center [631, 407] width 132 height 41
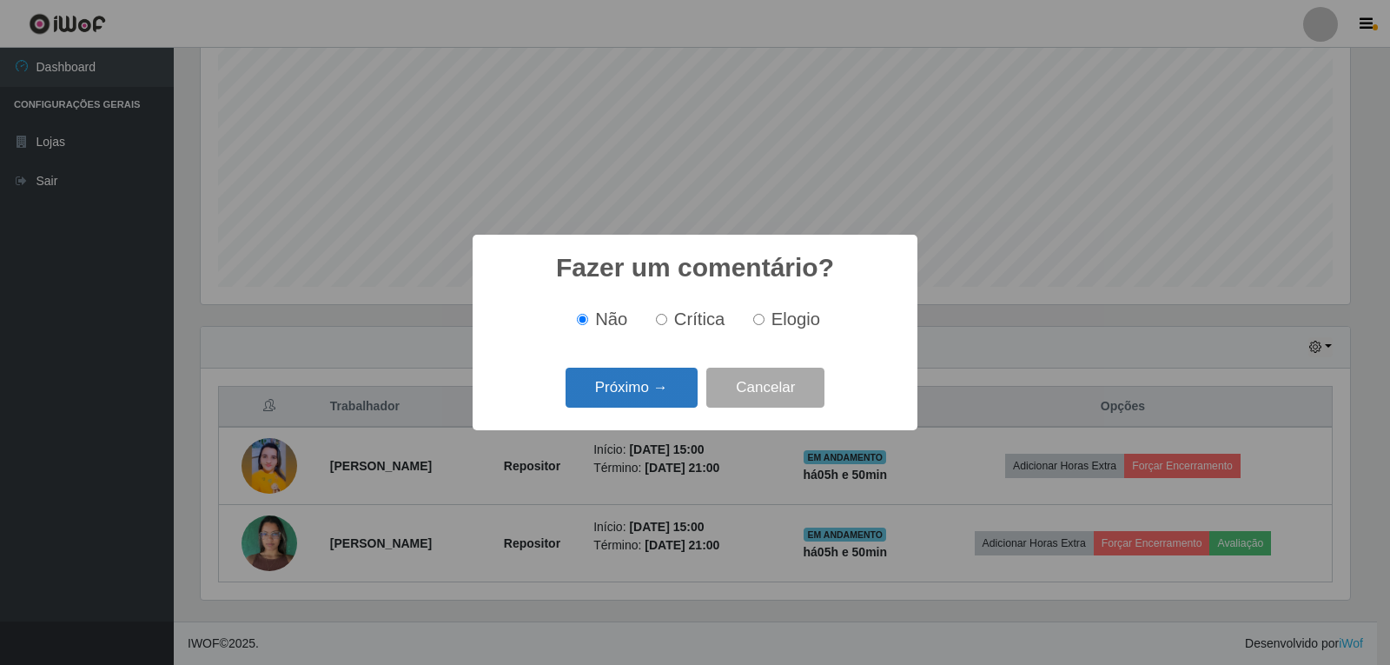
click at [637, 400] on button "Próximo →" at bounding box center [631, 387] width 132 height 41
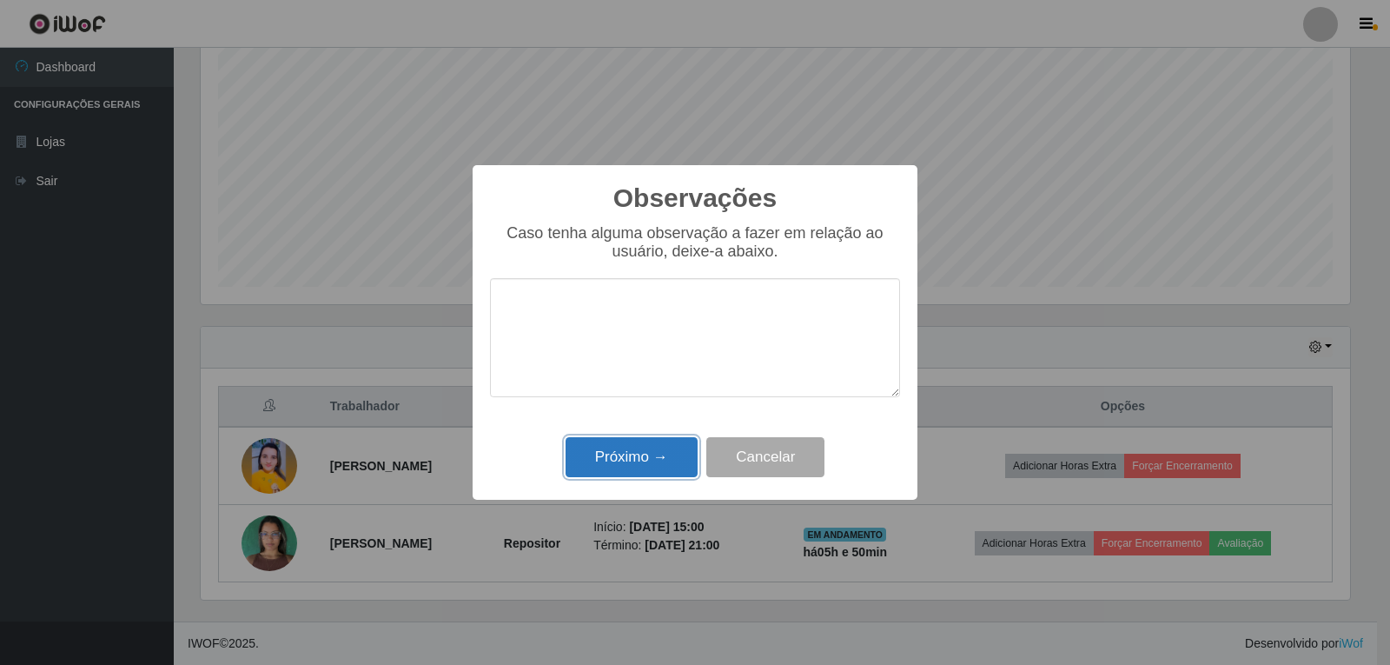
click at [646, 451] on button "Próximo →" at bounding box center [631, 457] width 132 height 41
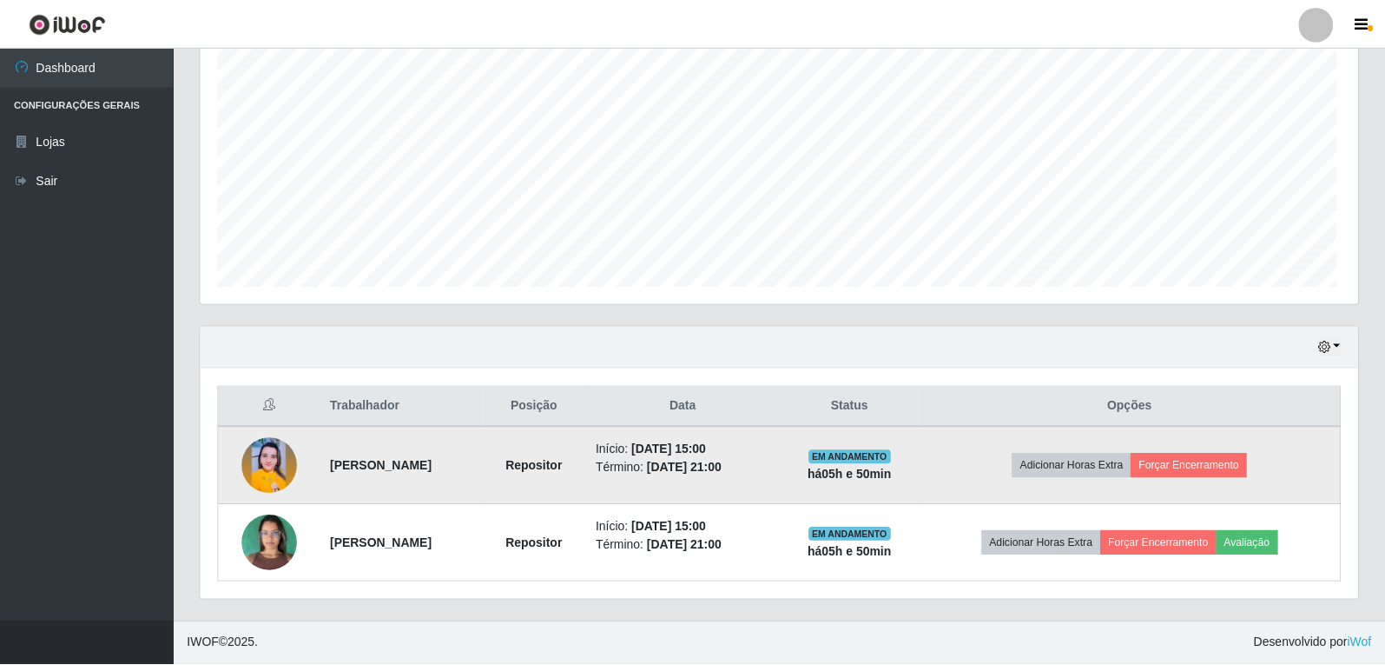
scroll to position [360, 1158]
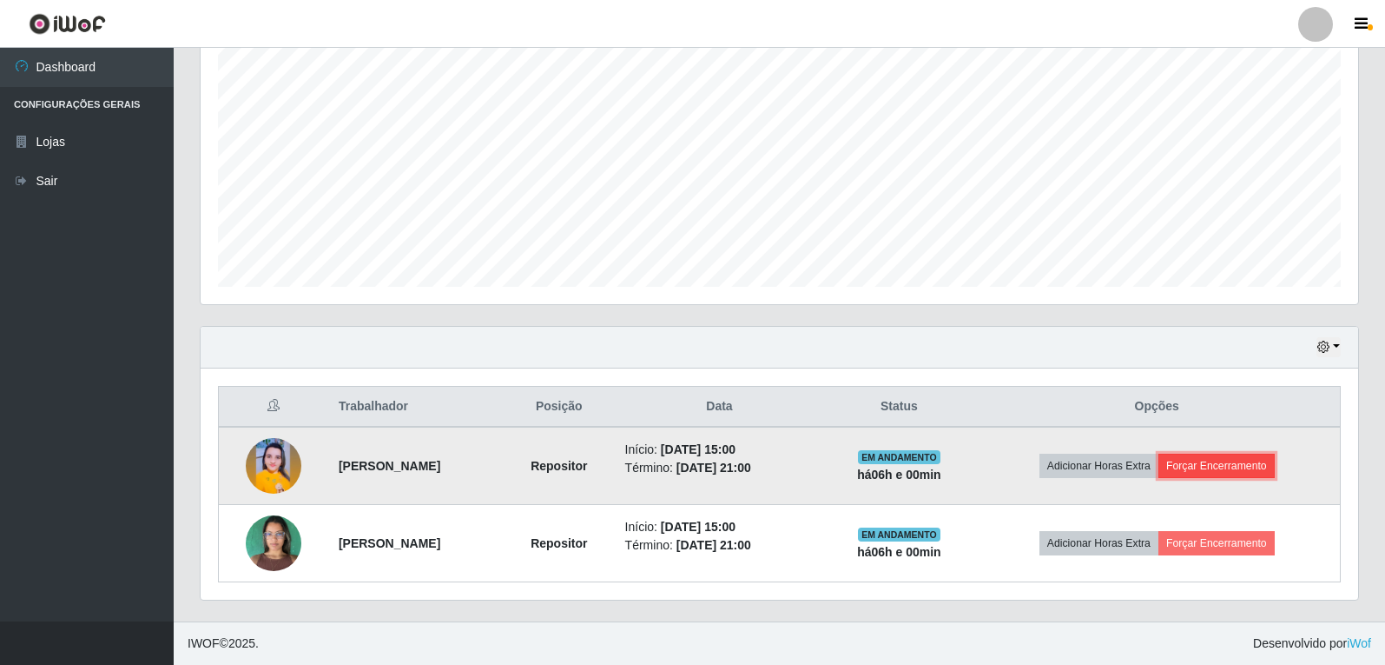
click at [1247, 466] on button "Forçar Encerramento" at bounding box center [1217, 465] width 116 height 24
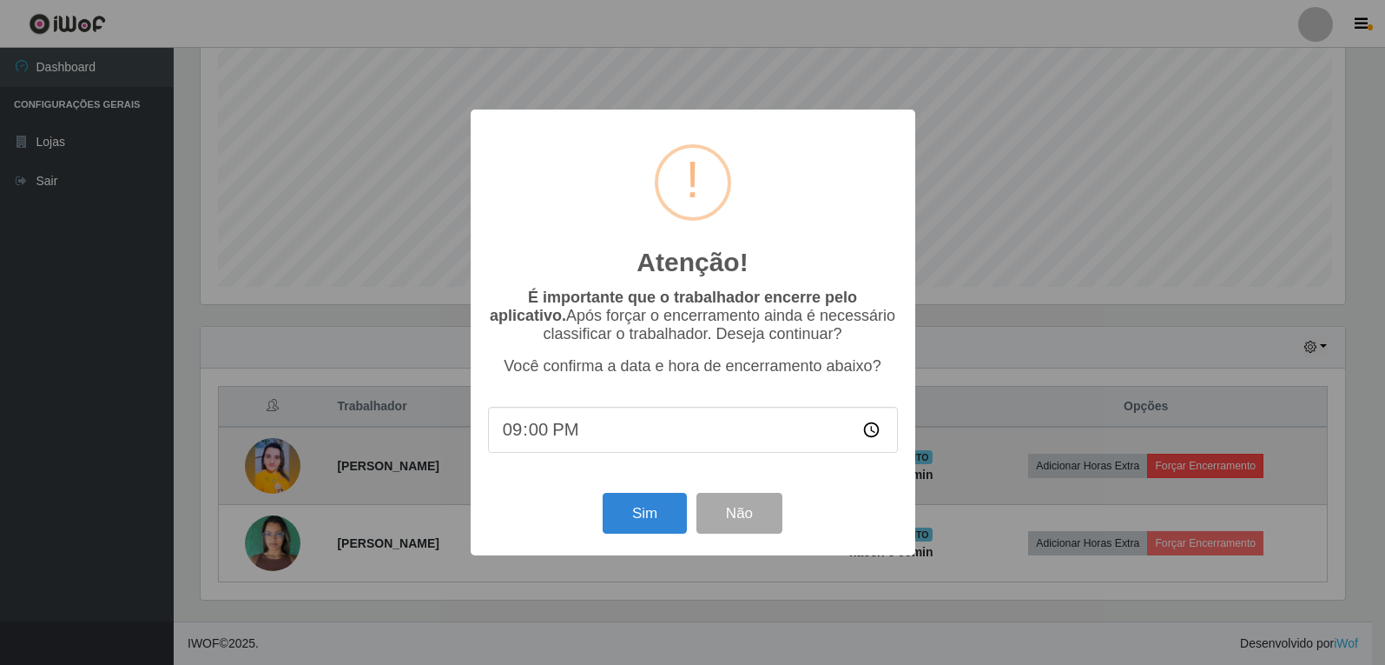
scroll to position [360, 1149]
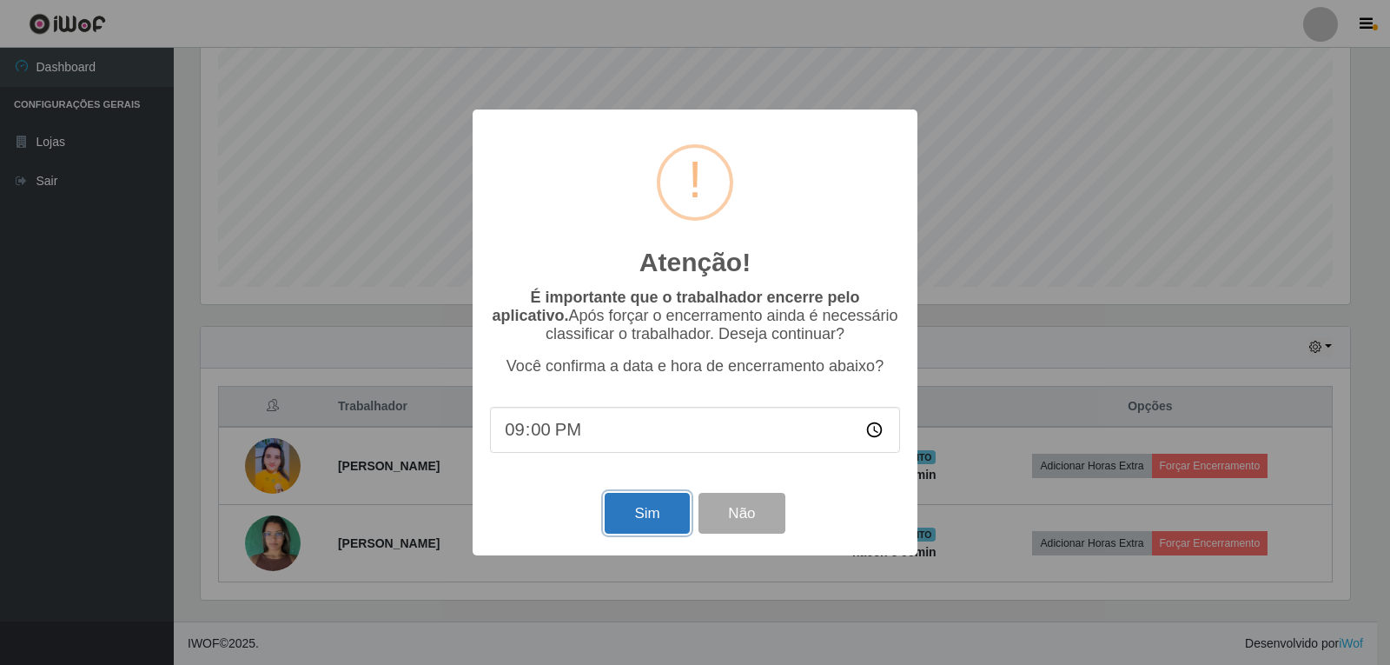
click at [627, 511] on button "Sim" at bounding box center [647, 513] width 84 height 41
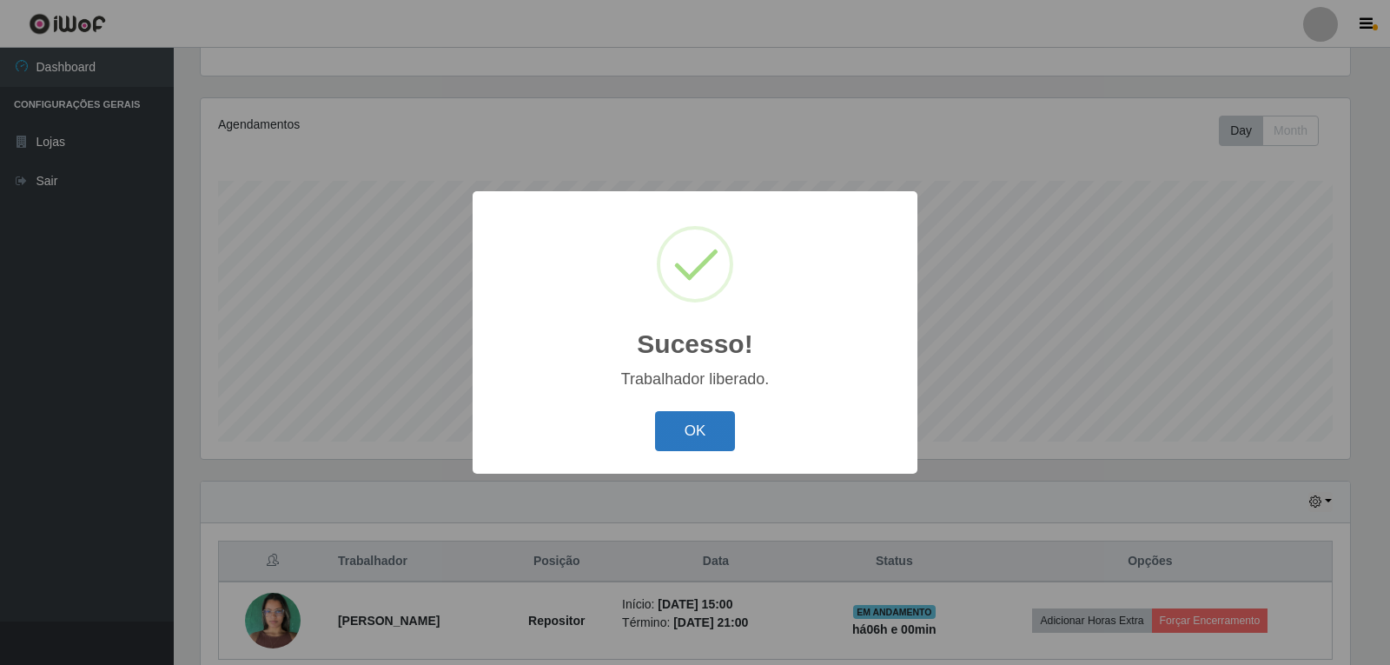
click at [704, 433] on button "OK" at bounding box center [695, 431] width 81 height 41
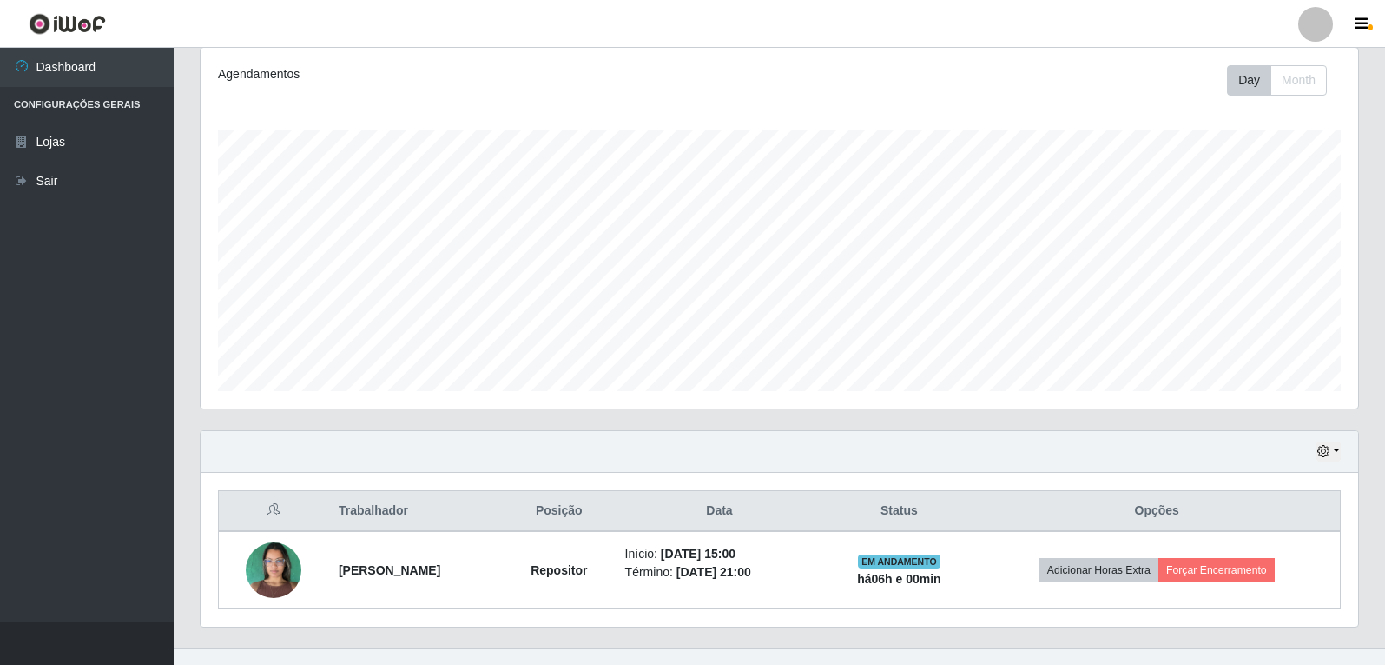
scroll to position [257, 0]
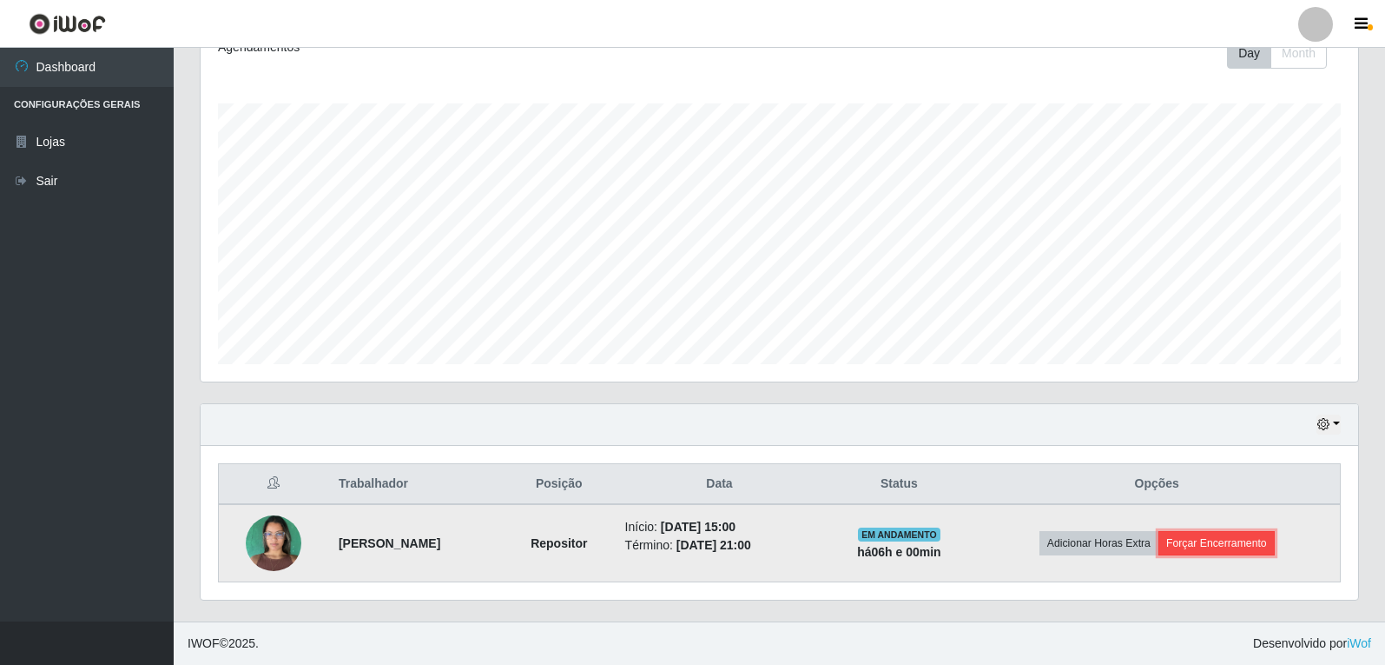
click at [1231, 543] on button "Forçar Encerramento" at bounding box center [1217, 543] width 116 height 24
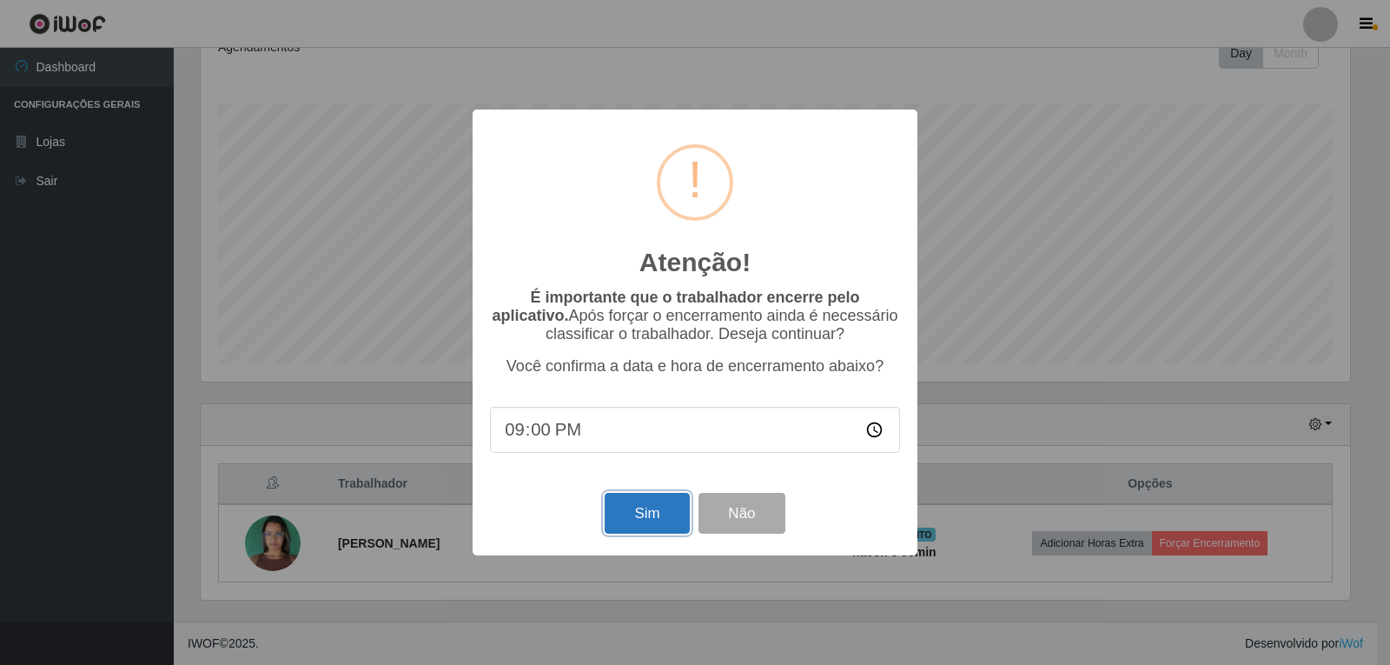
click at [658, 523] on button "Sim" at bounding box center [647, 513] width 84 height 41
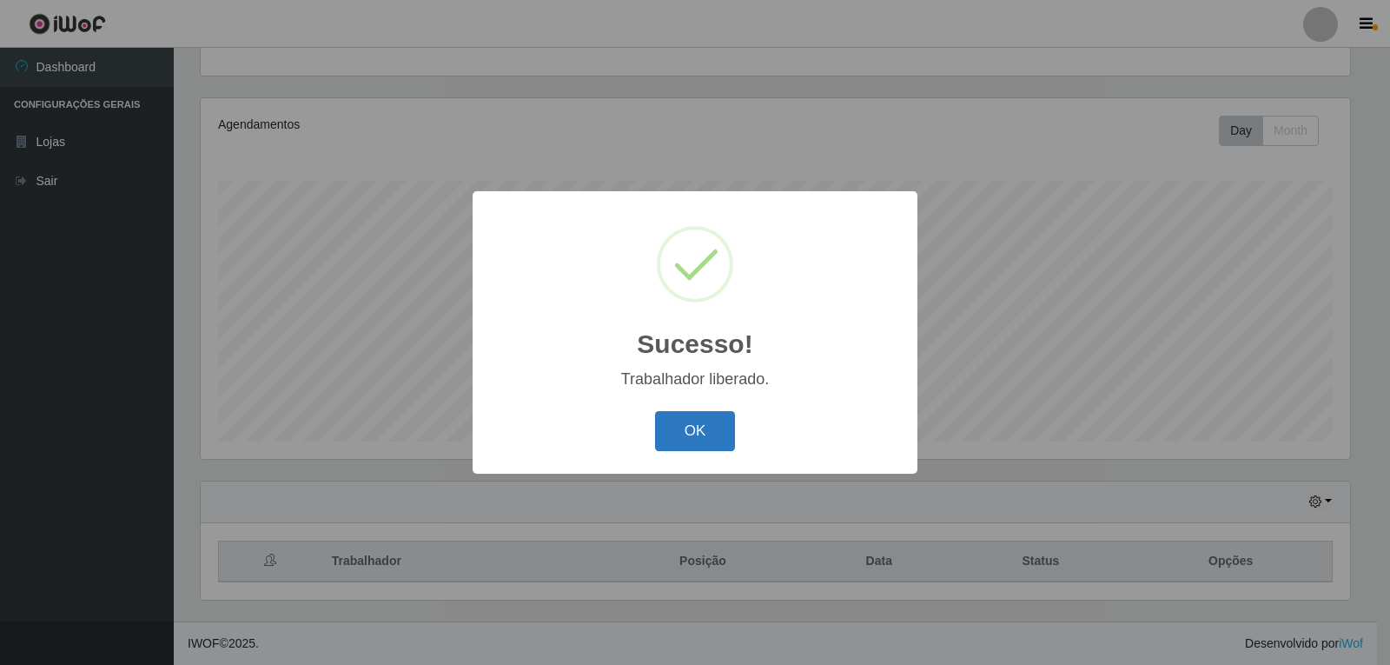
click at [692, 437] on button "OK" at bounding box center [695, 431] width 81 height 41
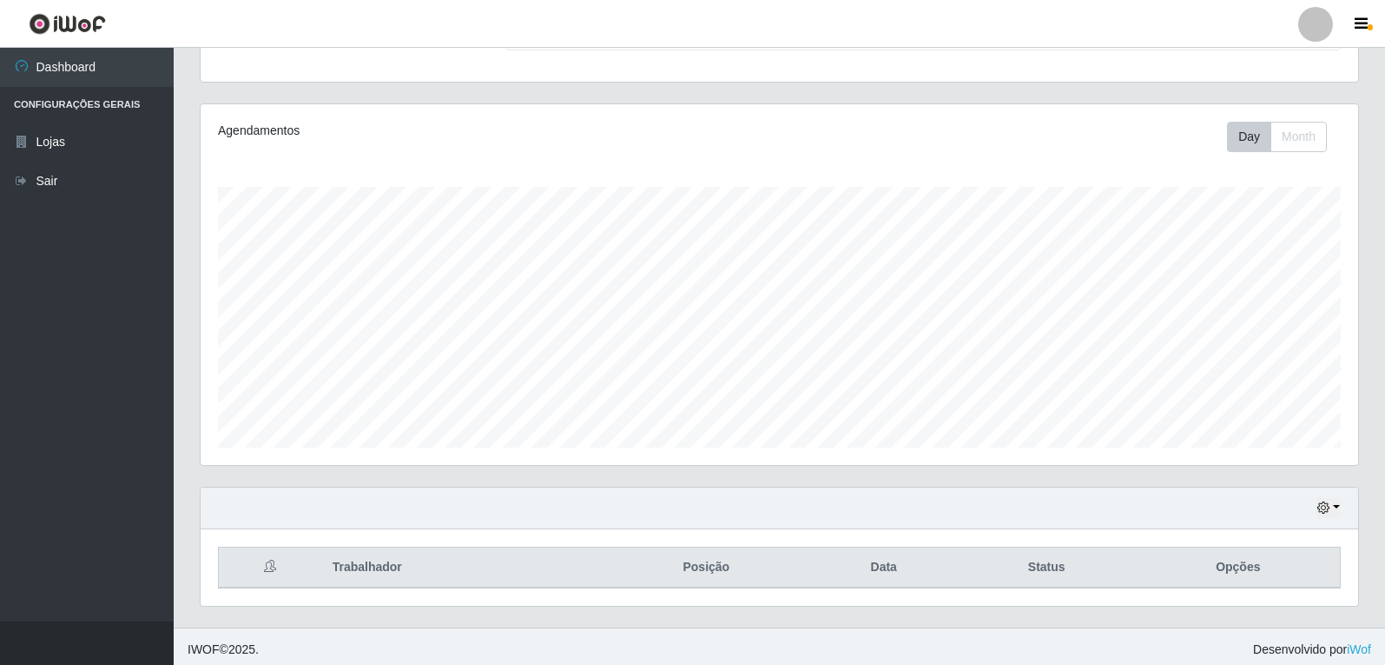
scroll to position [180, 0]
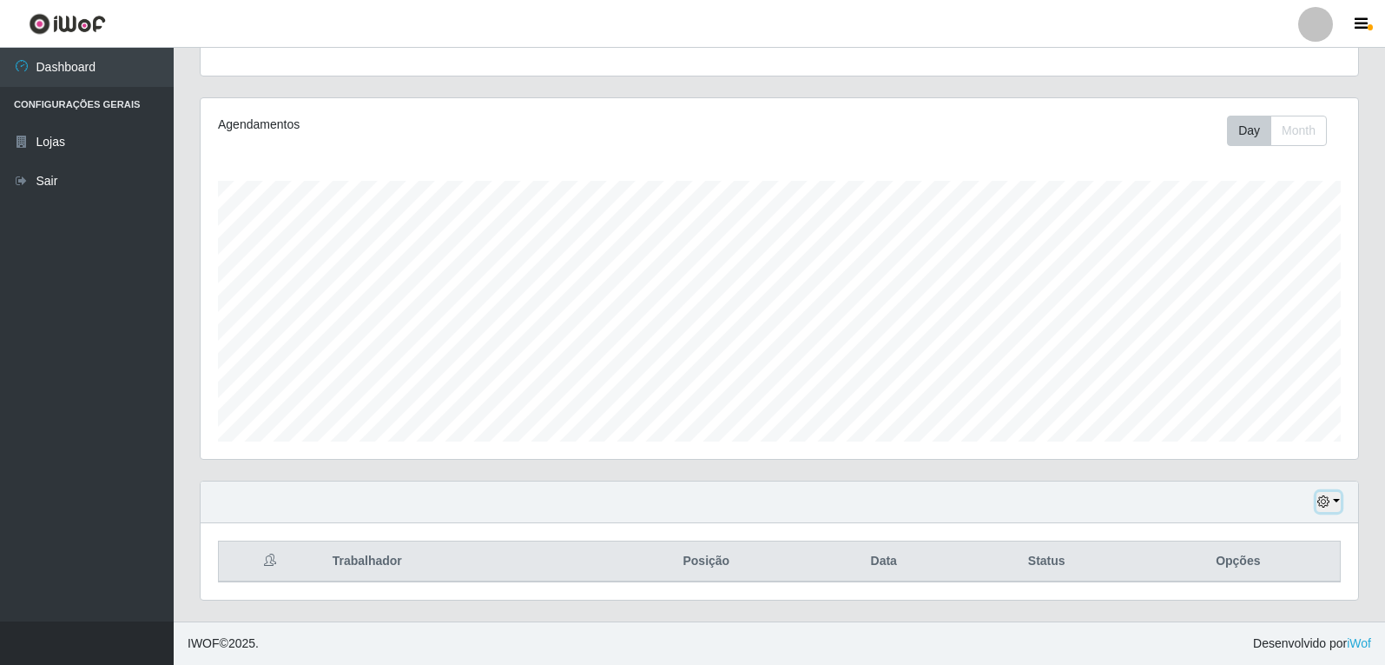
click at [1322, 506] on icon "button" at bounding box center [1324, 501] width 12 height 12
click at [1282, 478] on button "Não encerrados" at bounding box center [1271, 473] width 137 height 36
